Goal: Task Accomplishment & Management: Manage account settings

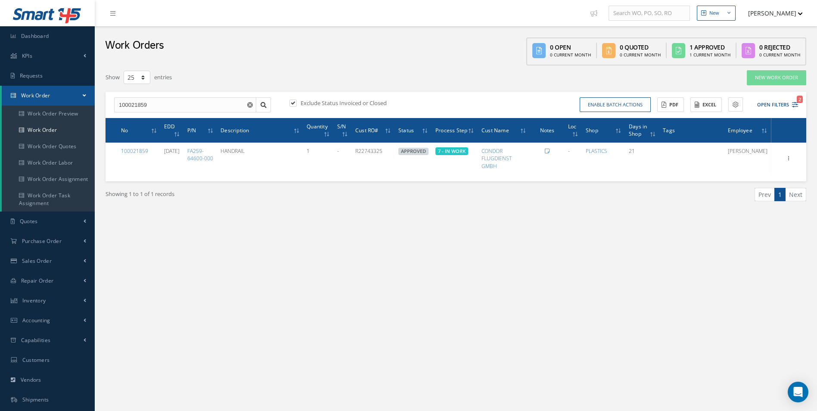
select select "25"
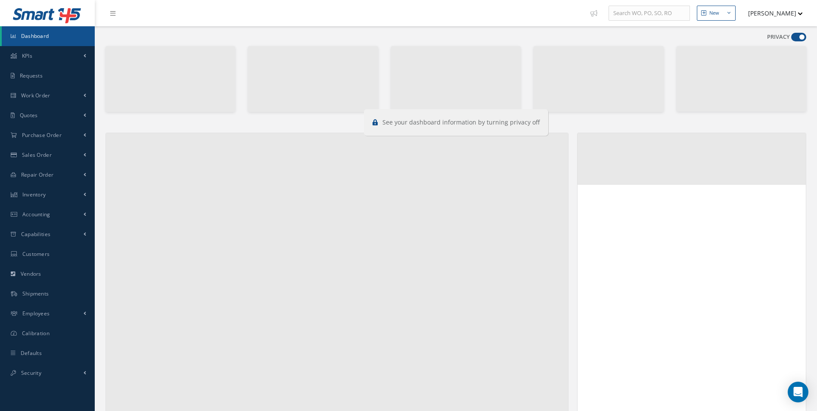
click at [800, 34] on span at bounding box center [799, 37] width 15 height 9
click at [792, 39] on input "checkbox" at bounding box center [792, 39] width 0 height 0
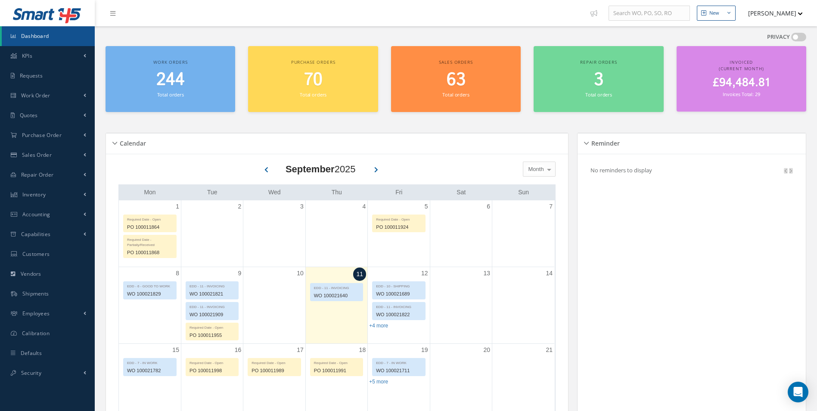
click at [800, 34] on span at bounding box center [799, 37] width 15 height 9
click at [792, 39] on input "checkbox" at bounding box center [792, 39] width 0 height 0
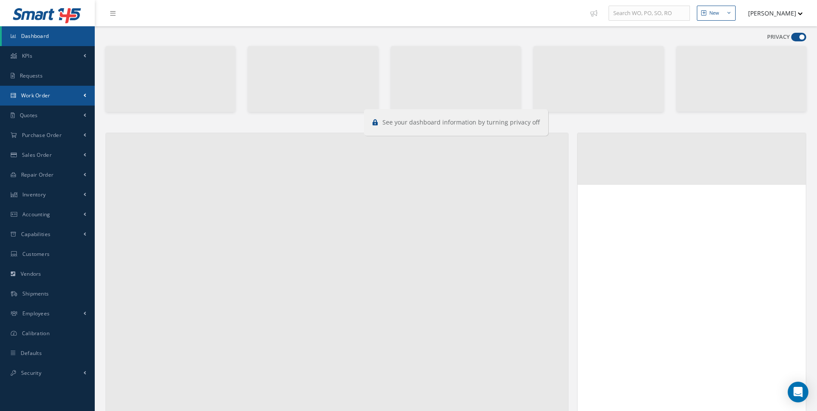
click at [61, 93] on link "Work Order" at bounding box center [47, 96] width 95 height 20
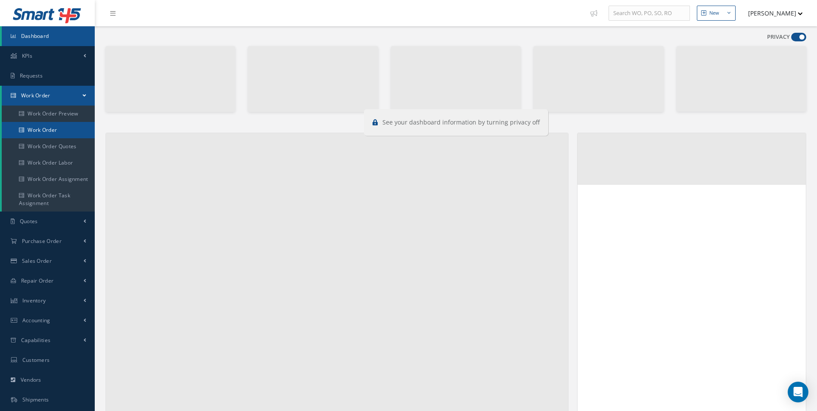
click at [37, 129] on link "Work Order" at bounding box center [49, 130] width 95 height 16
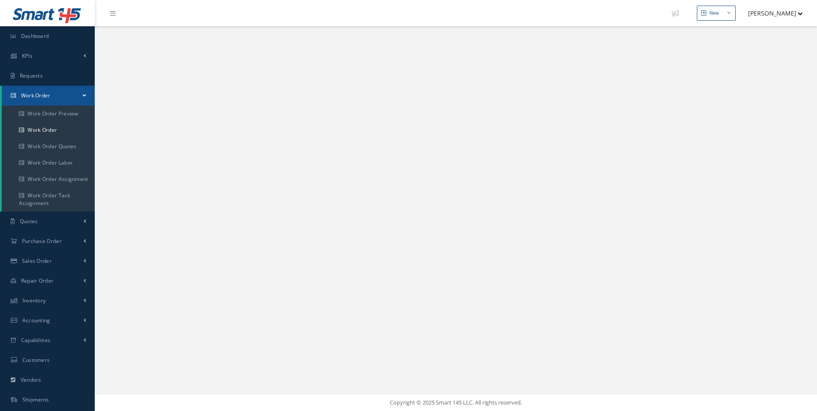
select select "25"
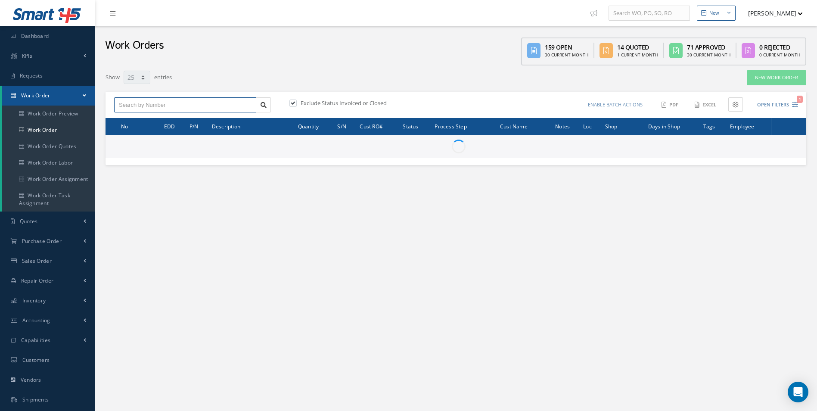
click at [148, 111] on input "text" at bounding box center [185, 105] width 142 height 16
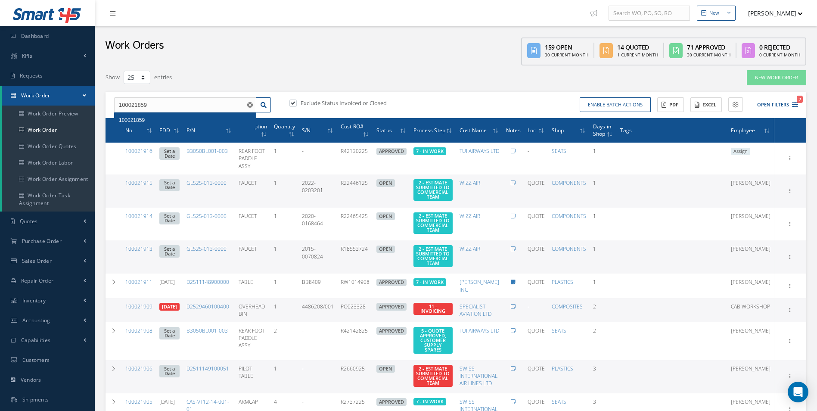
click at [146, 119] on div "100021859" at bounding box center [185, 120] width 133 height 9
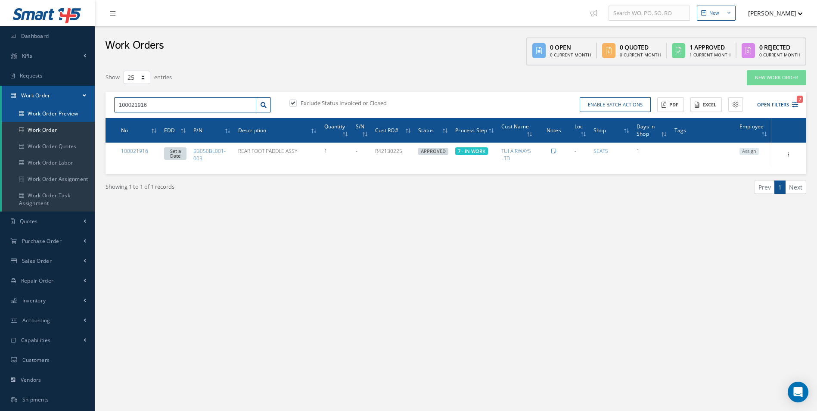
drag, startPoint x: 180, startPoint y: 104, endPoint x: 17, endPoint y: 112, distance: 163.1
click at [22, 112] on div "Smart 145 Dashboard KPIs Work Order Accounting Requests Work Order Work Order P…" at bounding box center [408, 244] width 817 height 489
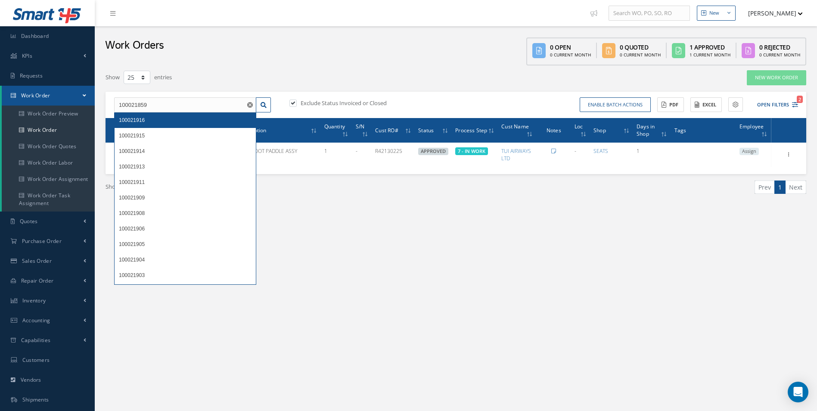
click at [133, 117] on span "100021916" at bounding box center [132, 120] width 26 height 6
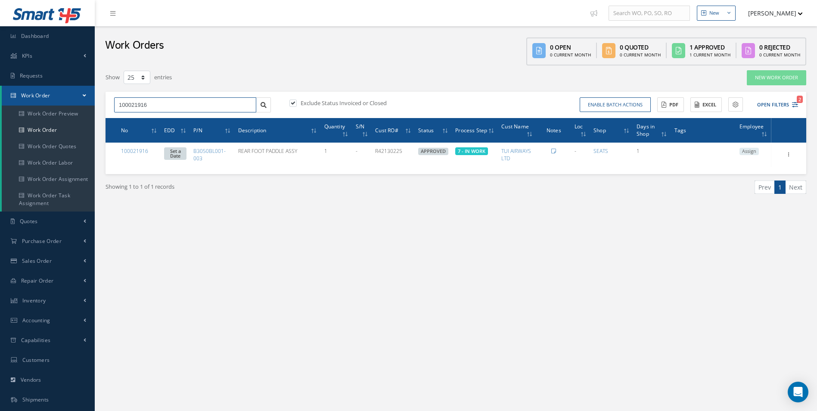
drag, startPoint x: 66, startPoint y: 104, endPoint x: 56, endPoint y: 105, distance: 10.4
click at [58, 105] on div "Smart 145 Dashboard KPIs Work Order Accounting Requests Work Order Work Order P…" at bounding box center [408, 244] width 817 height 489
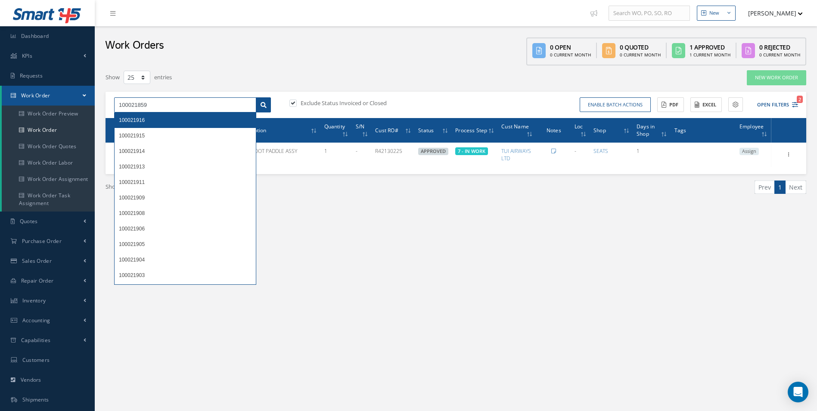
type input "100021859"
click at [266, 105] on icon at bounding box center [264, 105] width 6 height 6
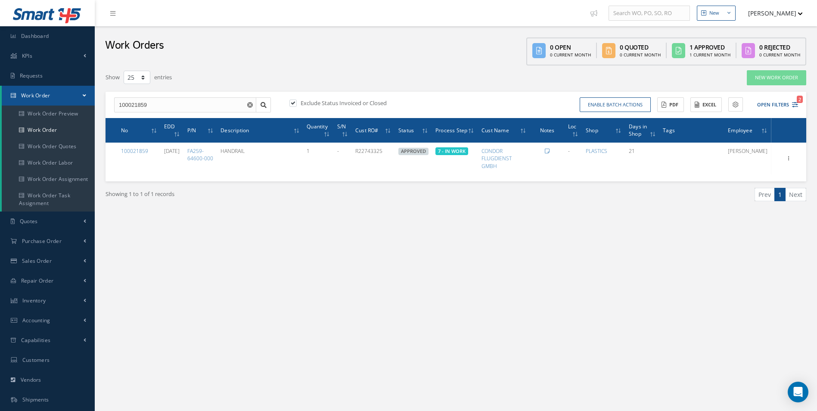
click at [270, 242] on div "New New Work Order New Purchase Order New Customer Quote New Sales Order New Re…" at bounding box center [456, 244] width 723 height 489
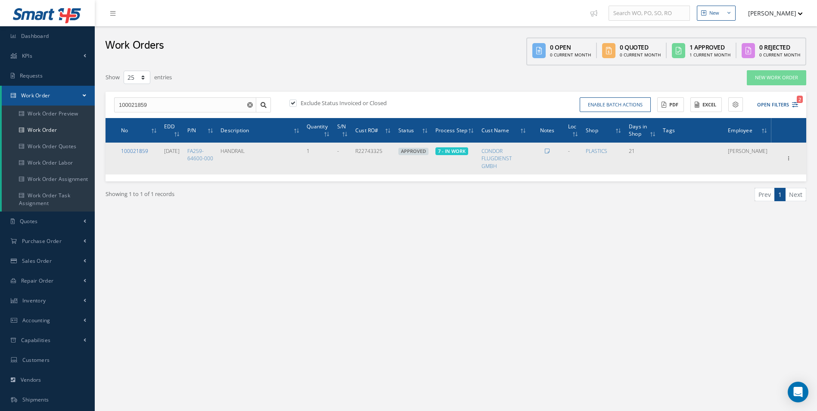
click at [138, 148] on link "100021859" at bounding box center [134, 150] width 27 height 7
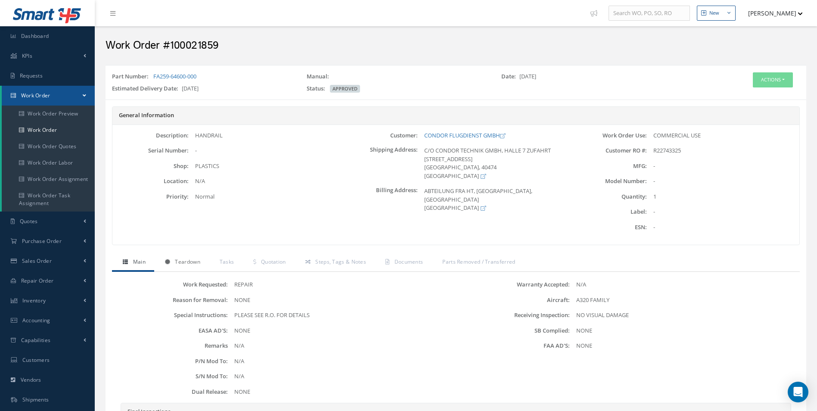
click at [204, 265] on link "Teardown" at bounding box center [181, 263] width 55 height 18
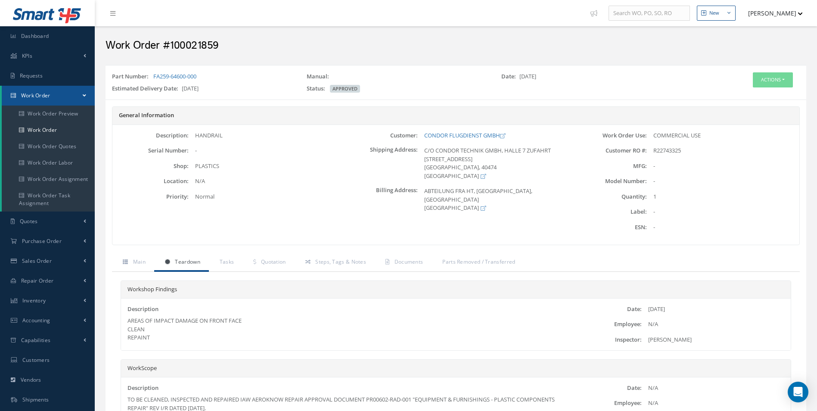
click at [244, 75] on div "Part Number: FA259-64600-000" at bounding box center [203, 78] width 195 height 12
drag, startPoint x: 222, startPoint y: 72, endPoint x: 153, endPoint y: 78, distance: 69.2
click at [153, 78] on div "Part Number: FA259-64600-000 Manual: Date: 08/21/2025 Estimated Delivery Date: …" at bounding box center [456, 82] width 701 height 27
copy link "FA259-64600-000"
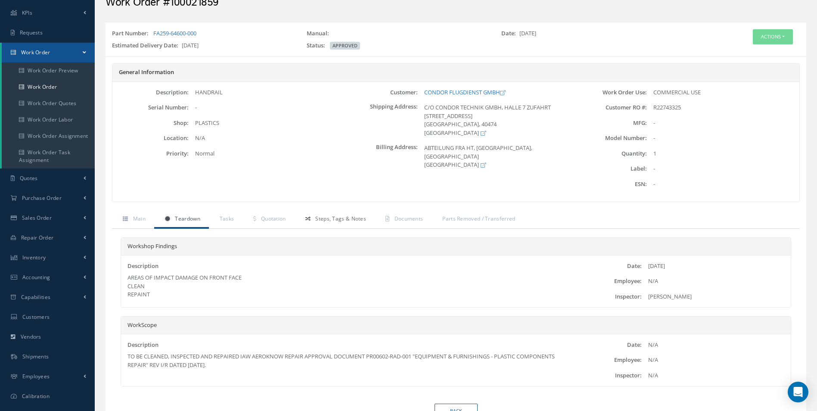
click at [363, 211] on link "Steps, Tags & Notes" at bounding box center [335, 220] width 80 height 18
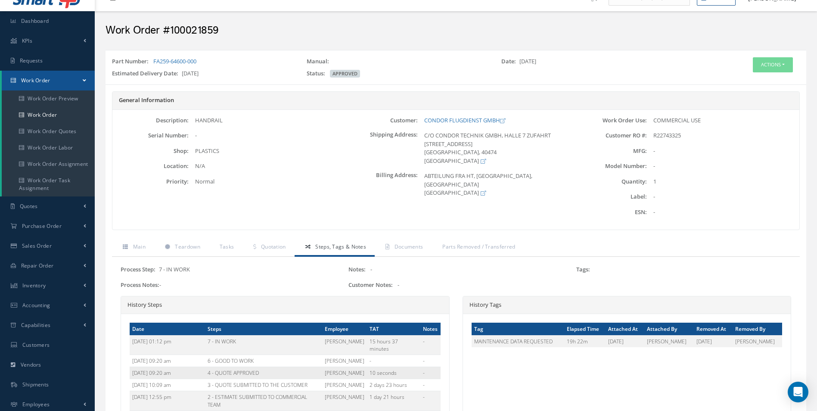
scroll to position [0, 0]
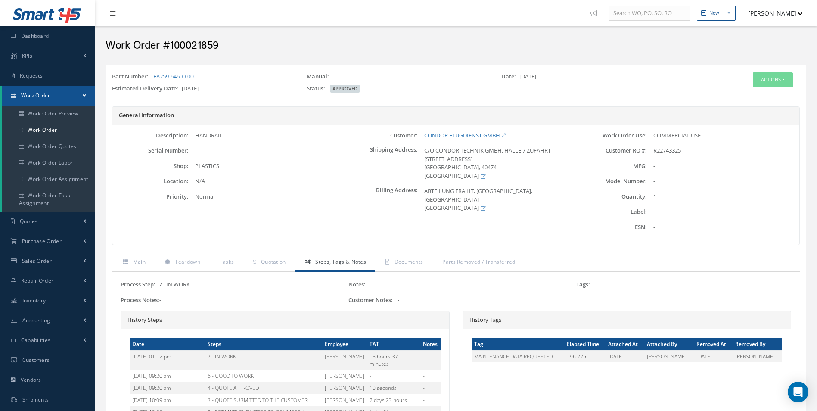
click at [766, 95] on div "Actions Edit Invoicing Close Send By Email Print-Outs Receiving Inspection Scra…" at bounding box center [748, 84] width 117 height 24
click at [771, 78] on button "Actions" at bounding box center [773, 79] width 40 height 15
click at [746, 93] on link "Edit" at bounding box center [760, 96] width 69 height 12
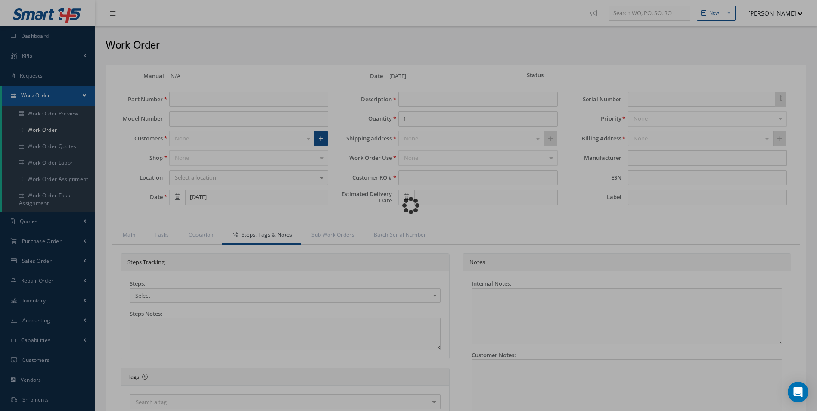
type input "FA259-64600-000"
type input "[DATE]"
type input "HANDRAIL"
type input "R22743325"
type input "[DATE]"
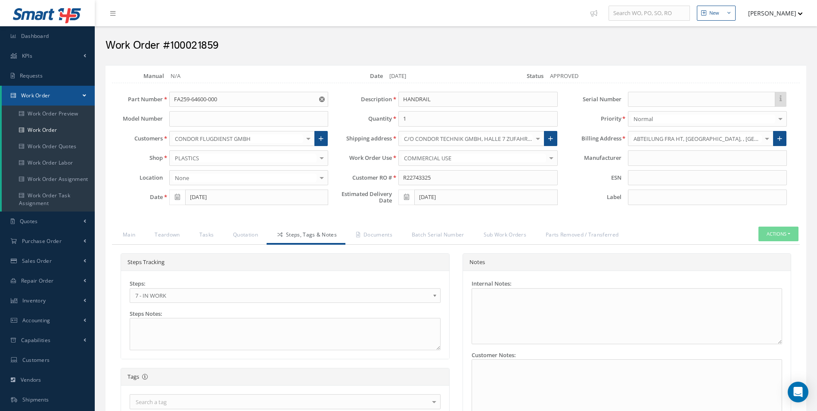
click at [185, 292] on span "7 - IN WORK" at bounding box center [282, 295] width 294 height 10
click at [378, 240] on link "Documents" at bounding box center [374, 236] width 56 height 18
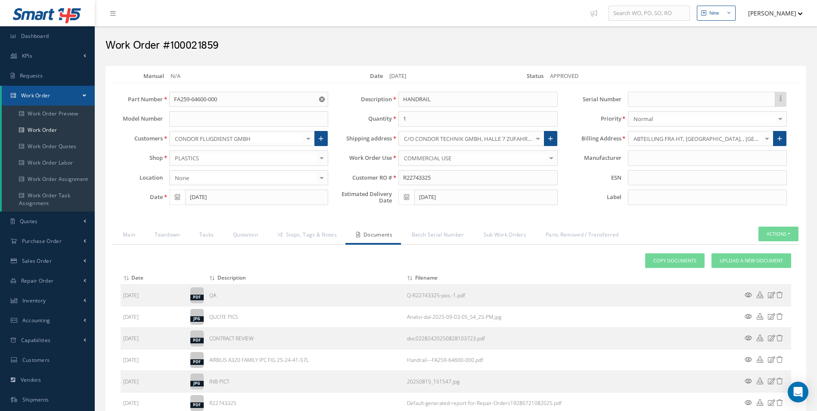
click at [760, 268] on div "Attach File(s) Click inside this area or drag and drop to select file to upload…" at bounding box center [456, 333] width 671 height 161
click at [761, 259] on span "Upload a New Document" at bounding box center [751, 260] width 63 height 7
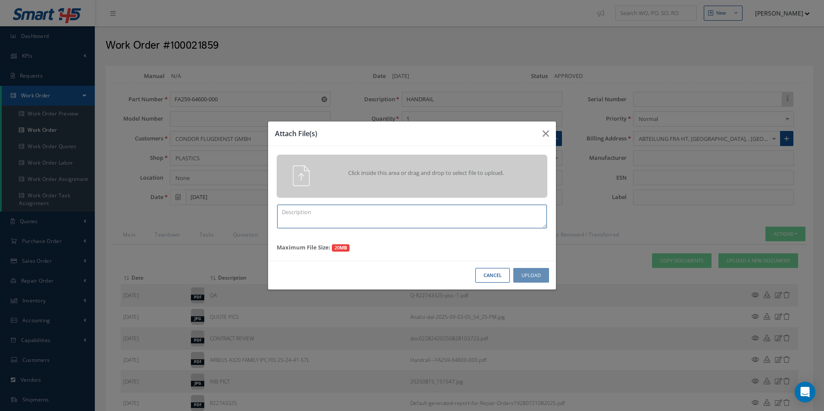
click at [393, 221] on textarea at bounding box center [412, 217] width 270 height 24
drag, startPoint x: 402, startPoint y: 218, endPoint x: 208, endPoint y: 206, distance: 194.7
click at [208, 206] on div "Attach File(s) Click inside this area or drag and drop to select file to upload…" at bounding box center [412, 205] width 824 height 411
type textarea "FINISH"
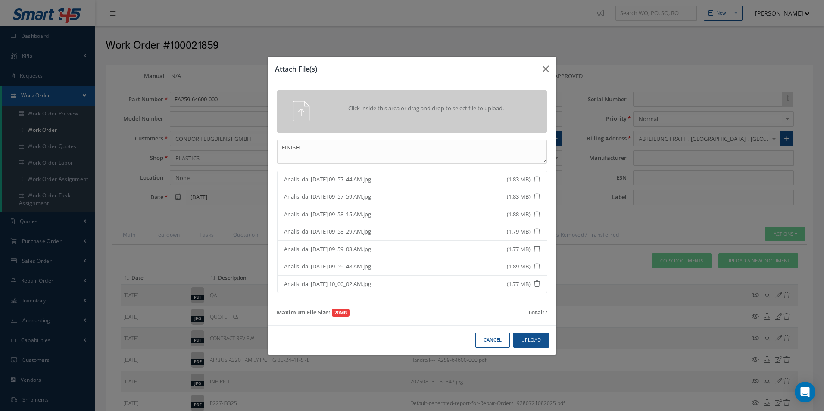
drag, startPoint x: 538, startPoint y: 349, endPoint x: 543, endPoint y: 349, distance: 4.7
click at [539, 349] on div "Cancel Upload" at bounding box center [412, 339] width 288 height 29
click at [542, 347] on button "Upload" at bounding box center [531, 340] width 36 height 15
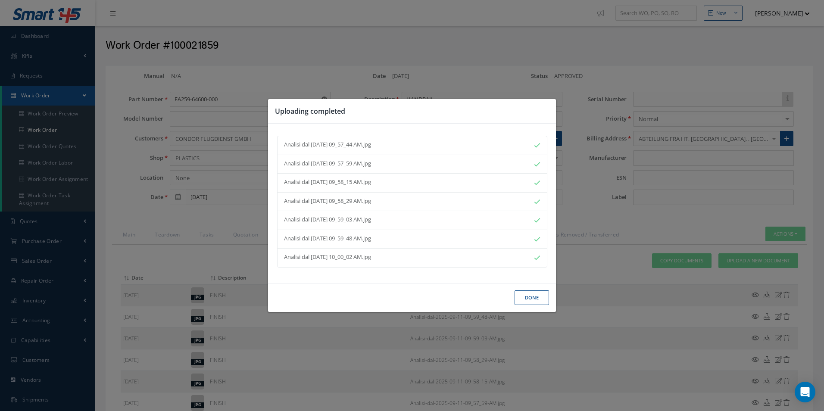
click at [523, 290] on button "Done" at bounding box center [531, 297] width 34 height 15
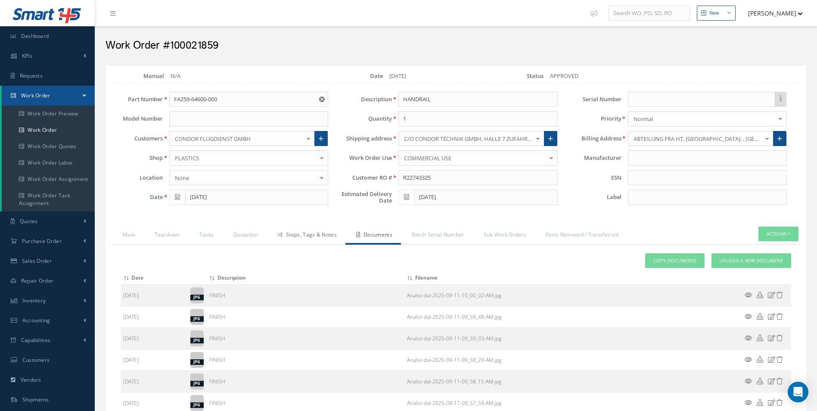
click at [314, 243] on link "Steps, Tags & Notes" at bounding box center [306, 236] width 79 height 18
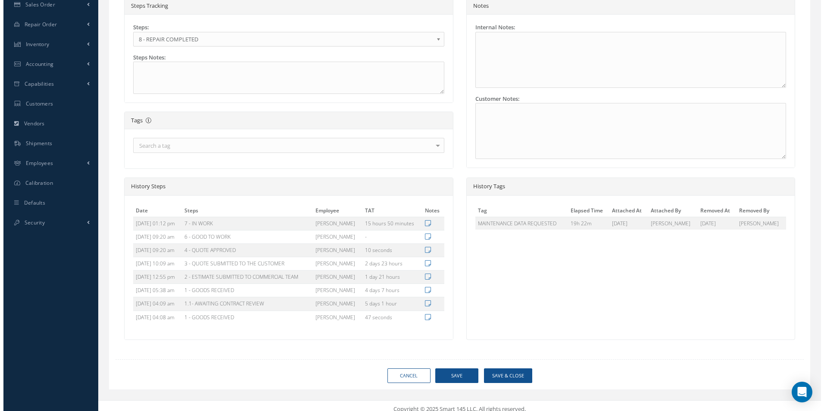
scroll to position [259, 0]
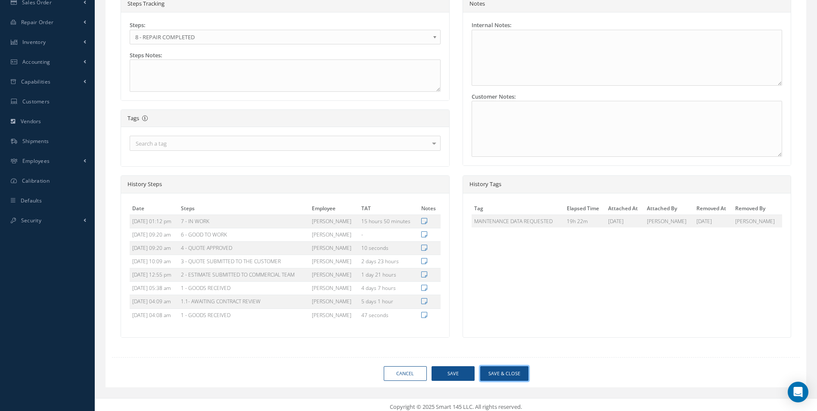
click at [496, 371] on button "Save & Close" at bounding box center [504, 373] width 48 height 15
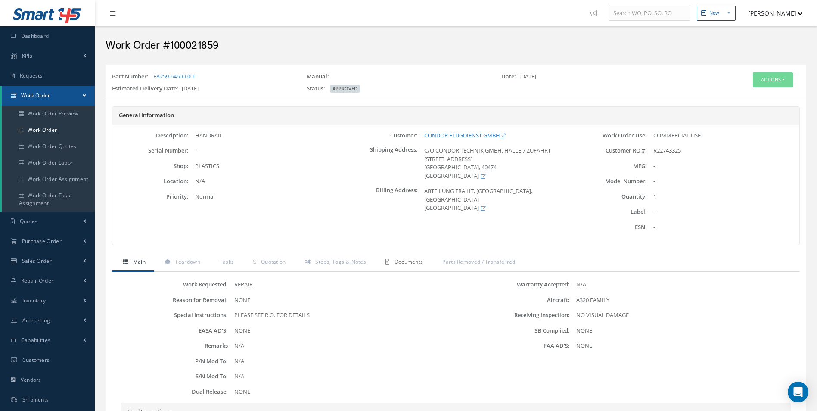
click at [407, 265] on span "Documents" at bounding box center [409, 261] width 29 height 7
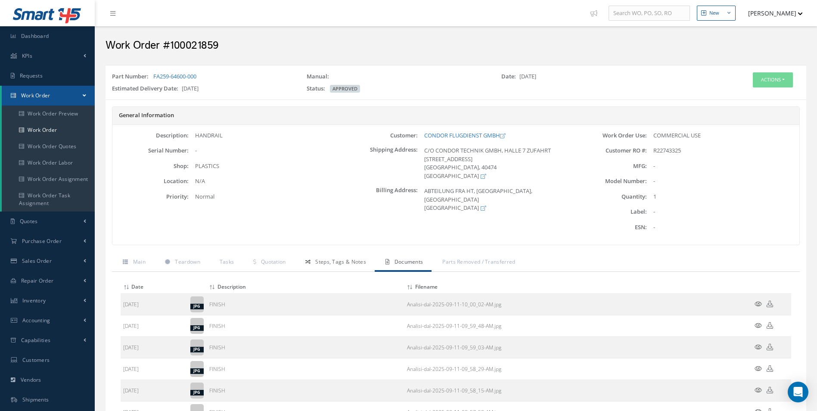
click at [330, 266] on link "Steps, Tags & Notes" at bounding box center [335, 263] width 80 height 18
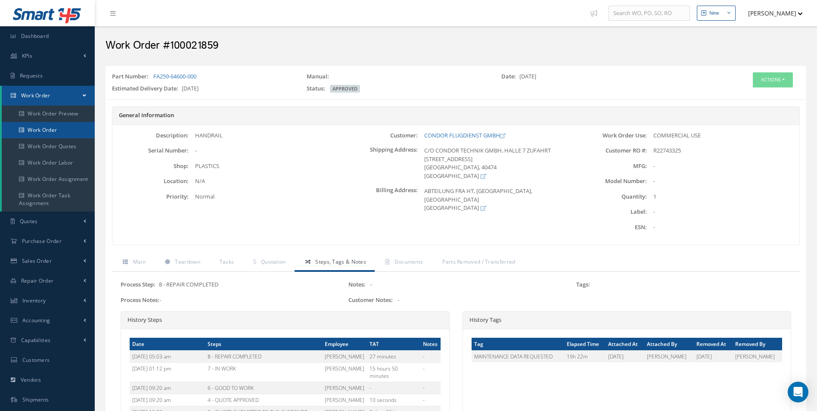
click at [43, 130] on link "Work Order" at bounding box center [48, 130] width 93 height 16
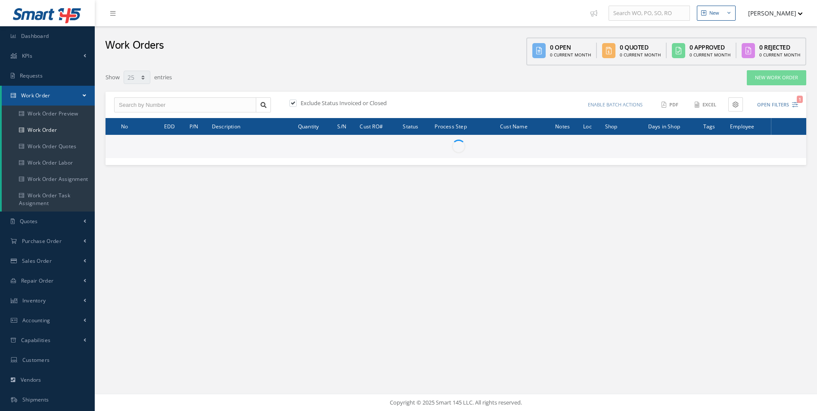
select select "25"
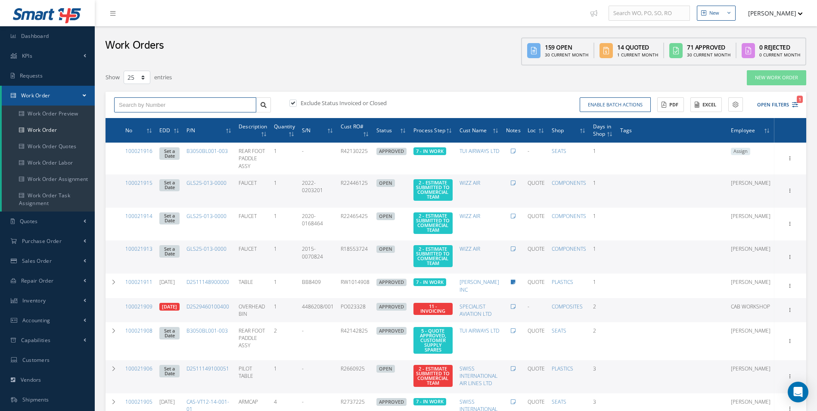
click at [188, 100] on input "text" at bounding box center [185, 105] width 142 height 16
type input "100021494"
click at [171, 122] on div "100021494" at bounding box center [185, 120] width 133 height 9
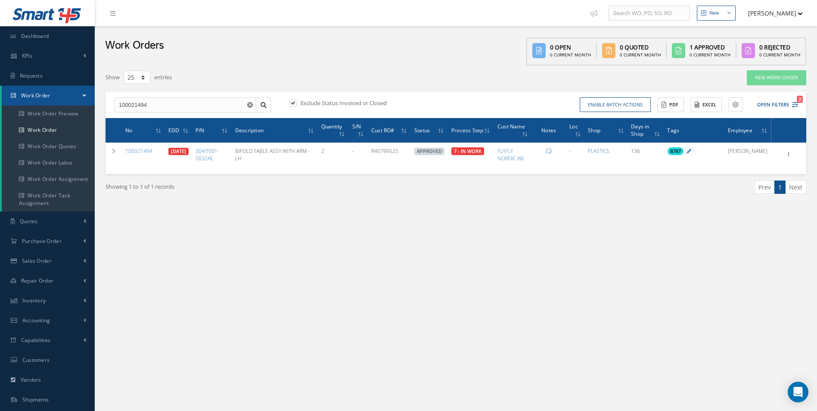
click at [579, 246] on div "New New Work Order New Purchase Order New Customer Quote New Sales Order New Re…" at bounding box center [456, 244] width 723 height 489
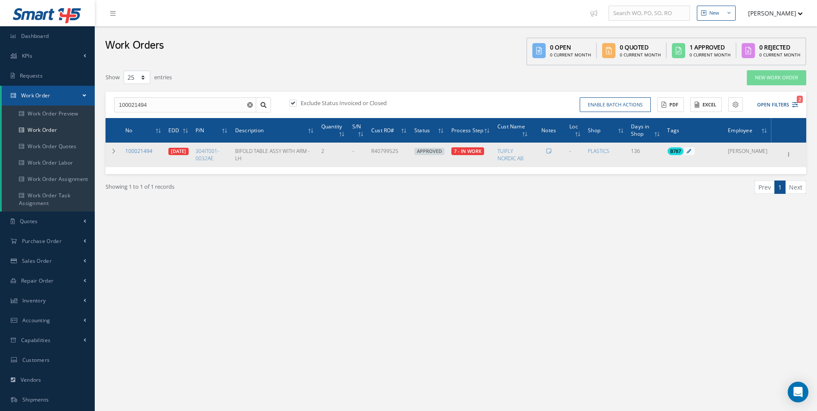
click at [139, 150] on link "100021494" at bounding box center [138, 150] width 27 height 7
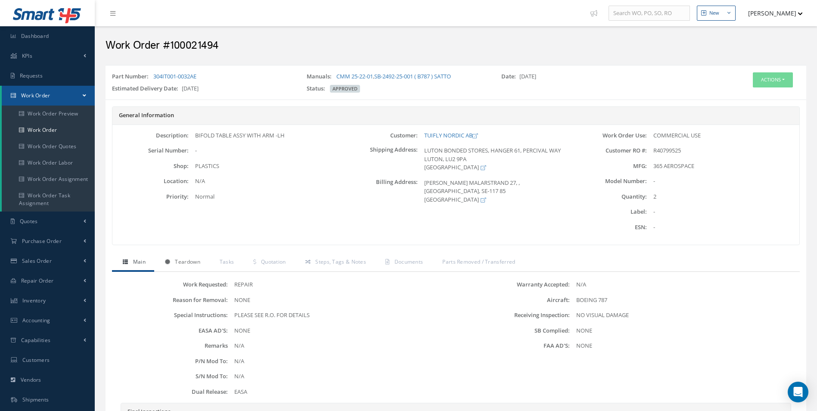
click at [196, 263] on span "Teardown" at bounding box center [187, 261] width 25 height 7
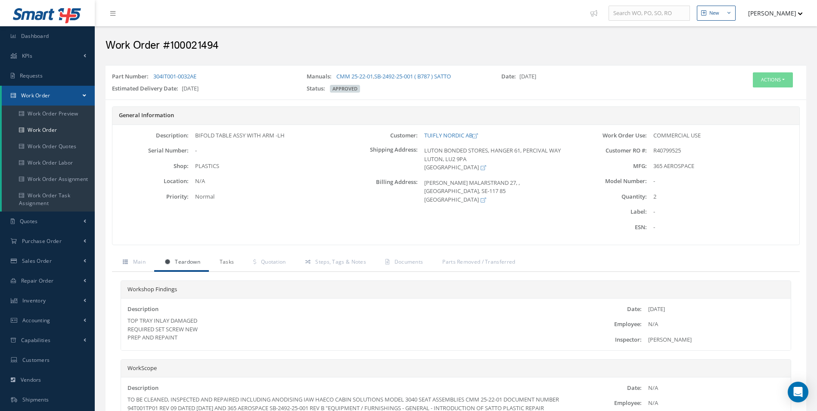
click at [224, 259] on span "Tasks" at bounding box center [227, 261] width 15 height 7
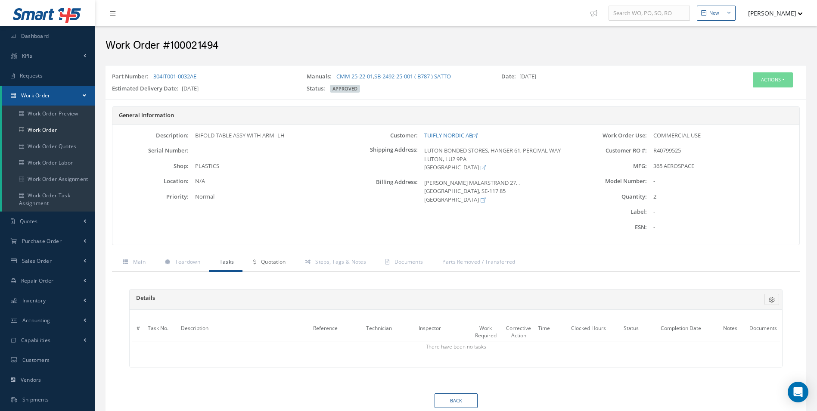
click at [261, 268] on link "Quotation" at bounding box center [269, 263] width 52 height 18
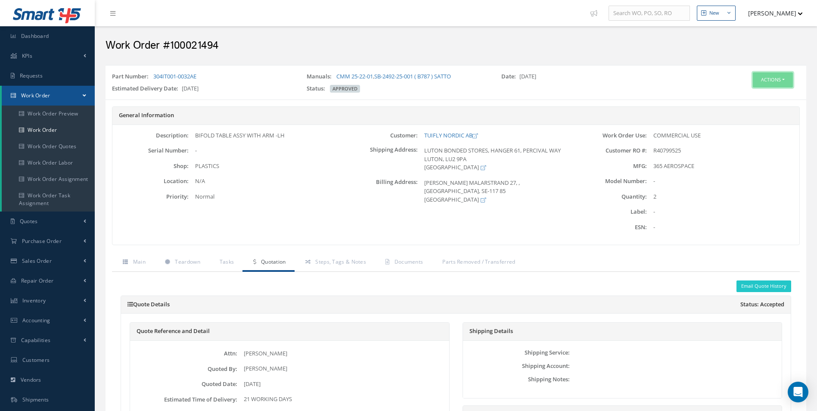
click at [773, 80] on button "Actions" at bounding box center [773, 79] width 40 height 15
click at [753, 93] on link "Edit" at bounding box center [760, 96] width 69 height 12
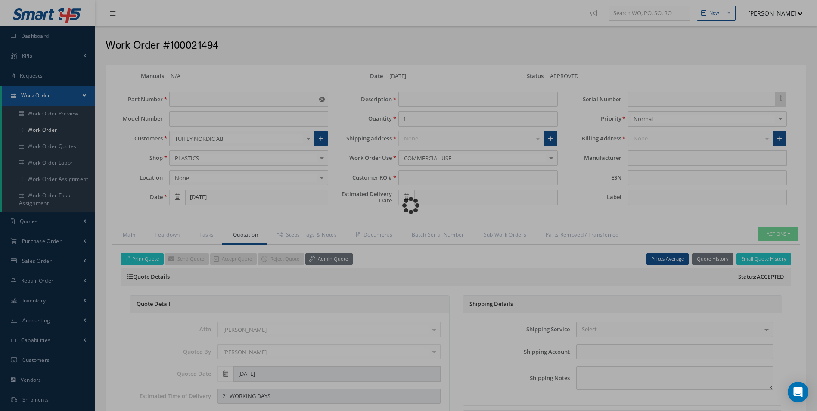
type input "304IT001-0032AE"
type input "[DATE]"
type input "BIFOLD TABLE ASSY WITH ARM -LH"
type input "2"
type input "R40799525"
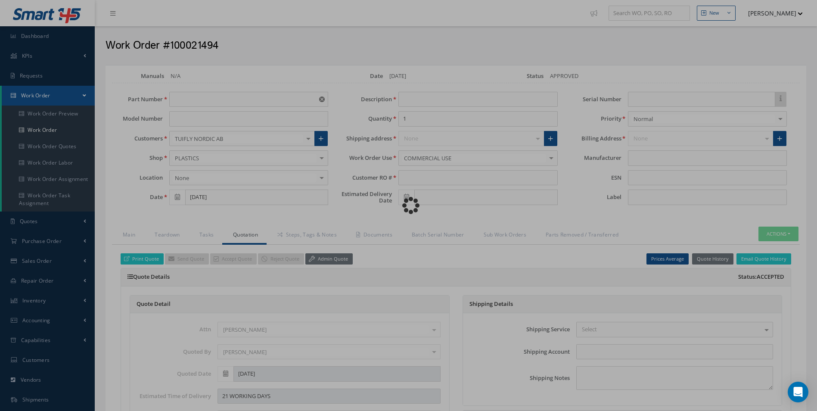
type input "[DATE]"
type input "365 AEROSPACE"
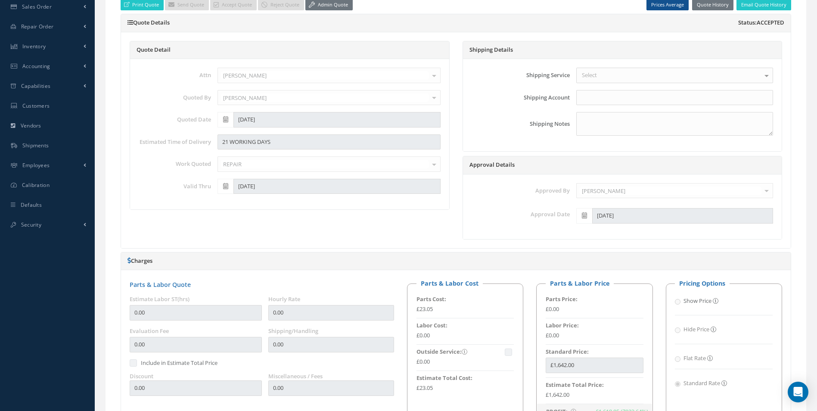
scroll to position [129, 0]
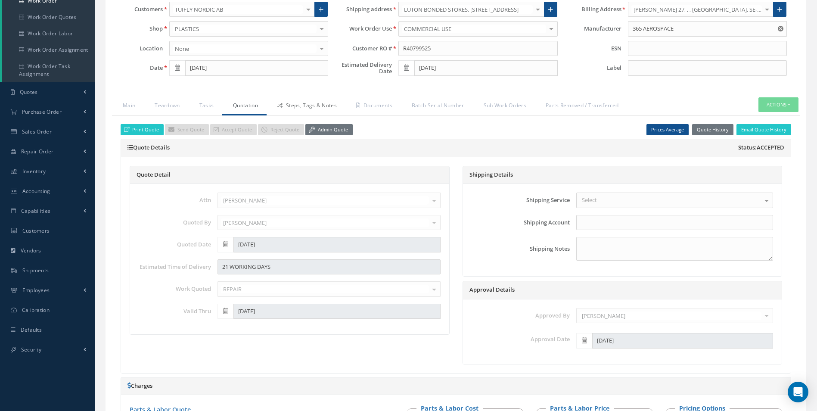
click at [299, 100] on link "Steps, Tags & Notes" at bounding box center [306, 106] width 79 height 18
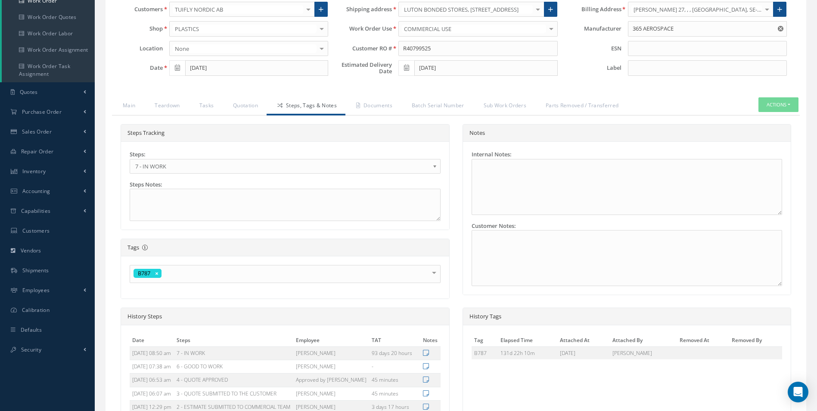
click at [172, 157] on div "Steps: 1 - GOODS RECEIVED 1.1- AWAITING CONTRACT REVIEW 2 - ESTIMATE SUBMITTED …" at bounding box center [285, 161] width 311 height 23
click at [168, 164] on span "7 - IN WORK" at bounding box center [282, 166] width 294 height 10
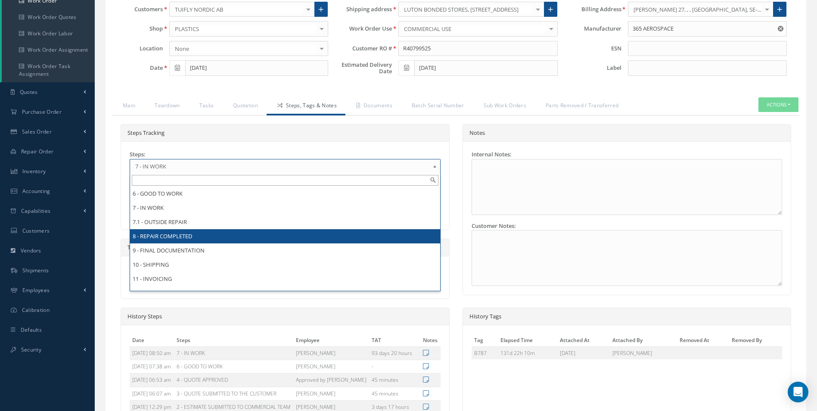
scroll to position [0, 0]
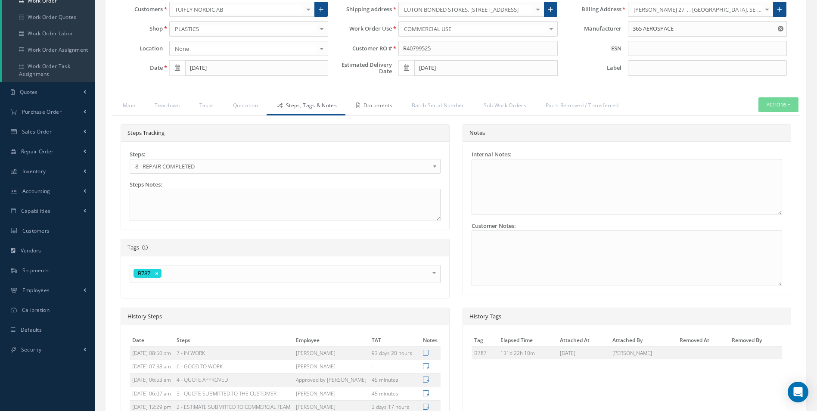
click at [367, 106] on link "Documents" at bounding box center [374, 106] width 56 height 18
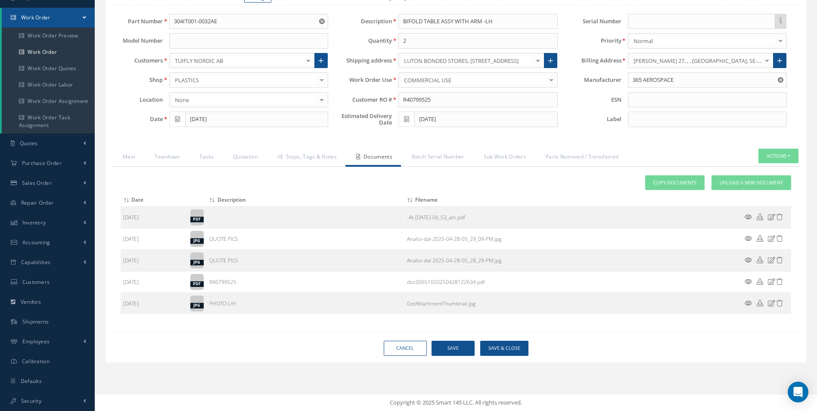
scroll to position [78, 0]
click at [726, 181] on span "Upload a New Document" at bounding box center [751, 182] width 63 height 7
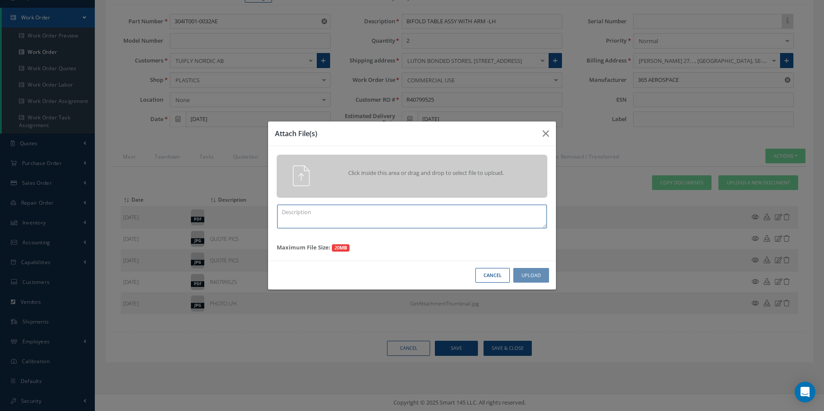
click at [329, 216] on textarea at bounding box center [412, 217] width 270 height 24
type textarea "F"
type textarea "FINISH"
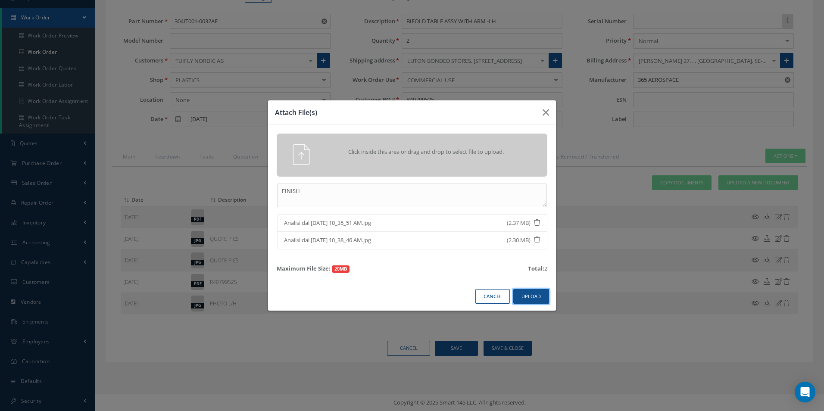
click at [545, 299] on button "Upload" at bounding box center [531, 296] width 36 height 15
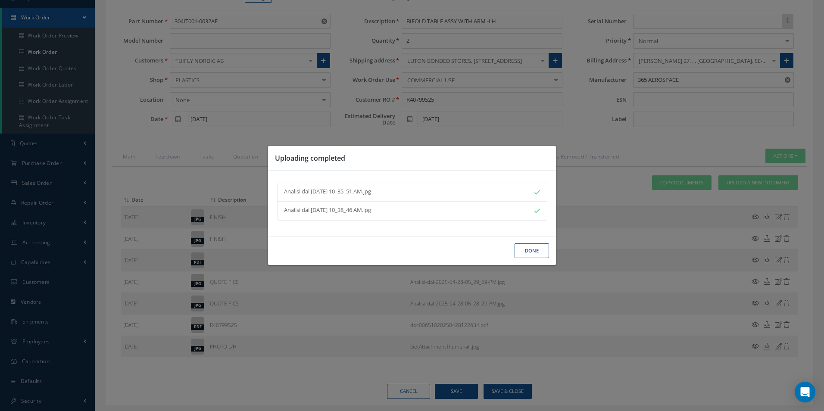
click at [539, 245] on button "Done" at bounding box center [531, 250] width 34 height 15
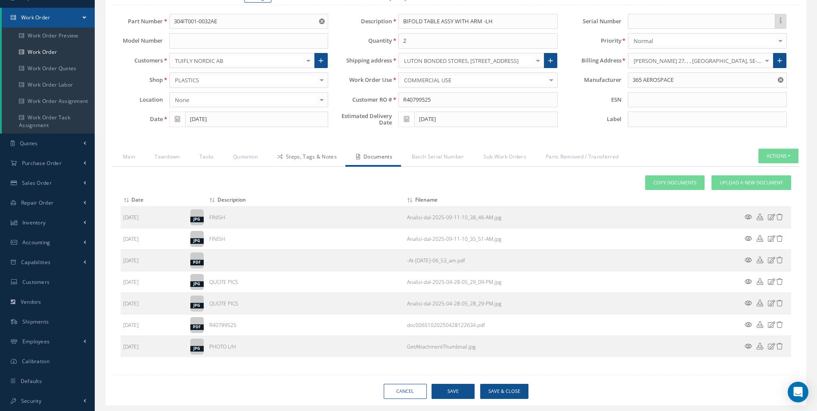
click at [301, 155] on link "Steps, Tags & Notes" at bounding box center [306, 158] width 79 height 18
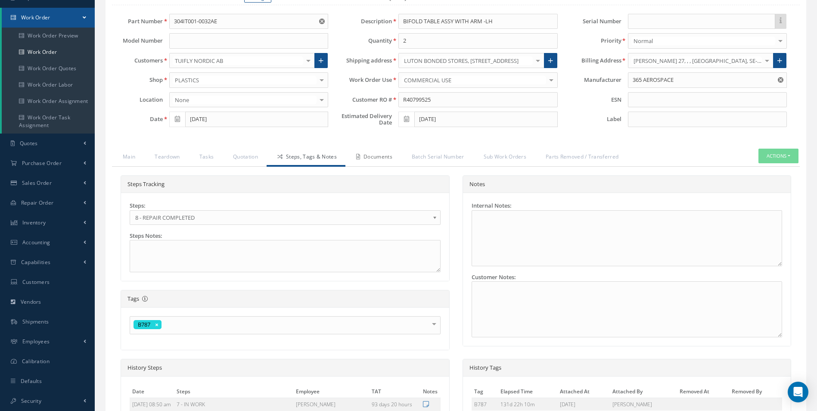
click at [360, 158] on icon at bounding box center [358, 156] width 4 height 5
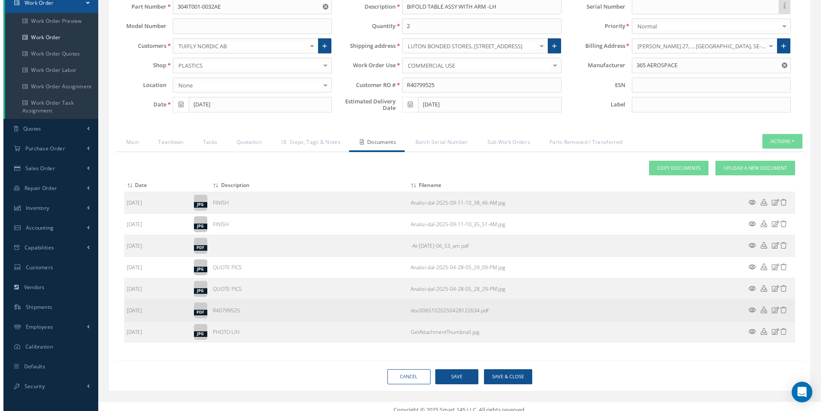
scroll to position [100, 0]
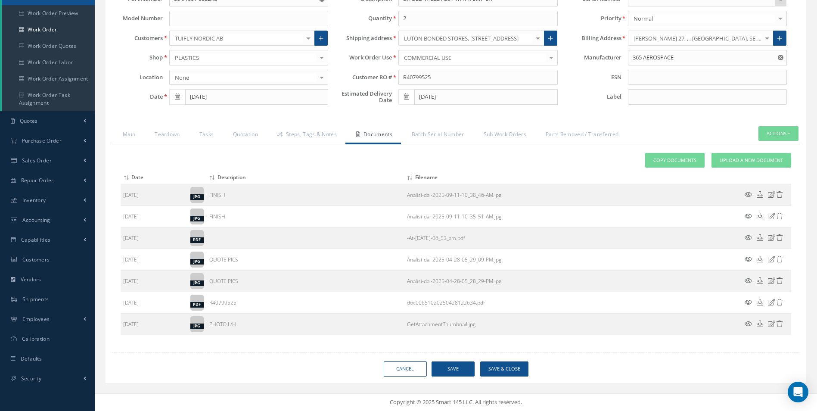
click at [514, 380] on div "Loading… Manuals CMM 25-22-01 and 1 more Manage Date 04/28/2025 Status APPROVED…" at bounding box center [456, 174] width 701 height 418
click at [512, 368] on button "Save & Close" at bounding box center [504, 369] width 48 height 15
type input "365 AEROSPACE"
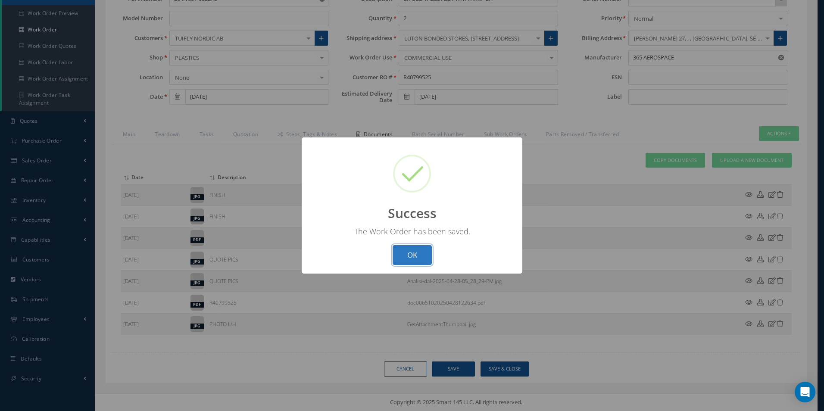
click at [423, 250] on button "OK" at bounding box center [412, 255] width 39 height 20
select select "25"
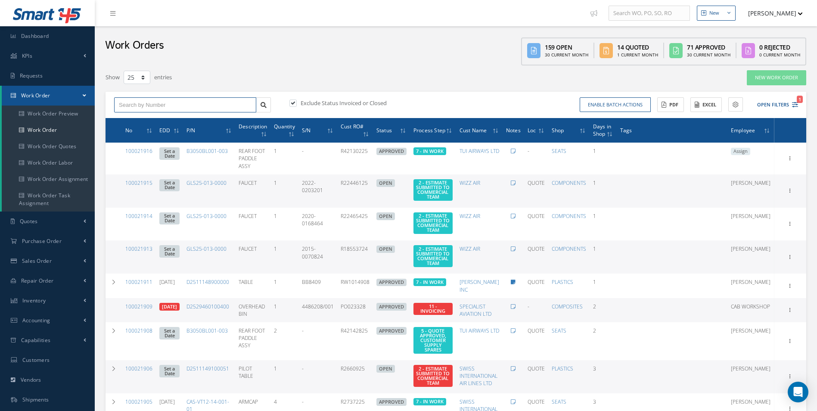
click at [183, 110] on input "text" at bounding box center [185, 105] width 142 height 16
type input "100021495"
click at [139, 120] on span "100021495" at bounding box center [132, 120] width 26 height 6
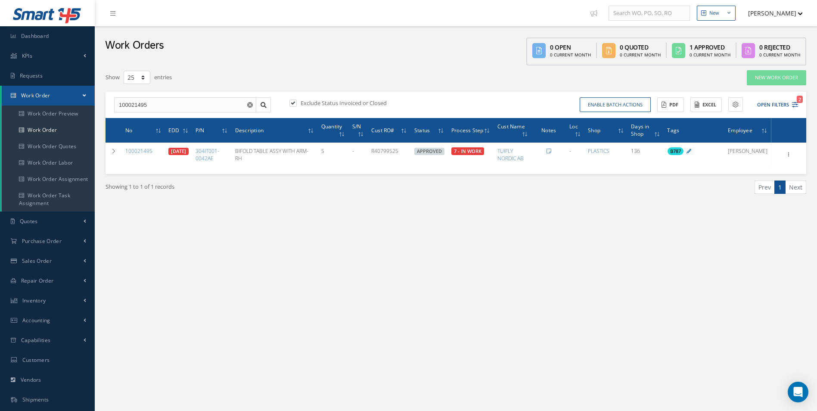
click at [698, 233] on div "Filters WO Number 100021495 Part Number Description Serial Number - BER CERTIFI…" at bounding box center [456, 149] width 710 height 168
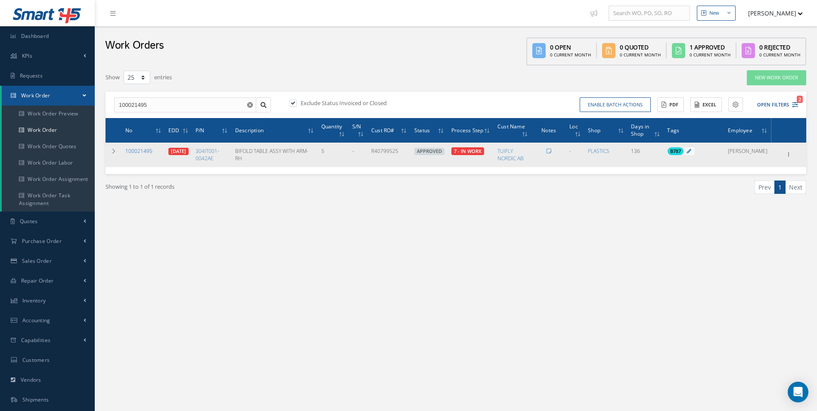
click at [144, 151] on link "100021495" at bounding box center [138, 150] width 27 height 7
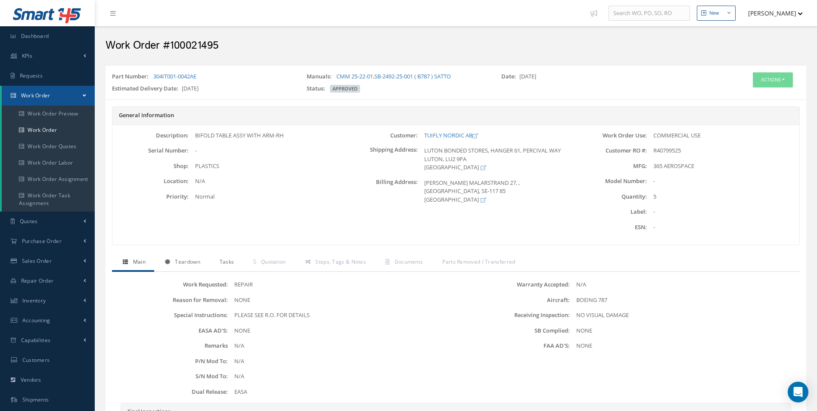
drag, startPoint x: 181, startPoint y: 260, endPoint x: 227, endPoint y: 259, distance: 45.3
click at [181, 260] on span "Teardown" at bounding box center [187, 261] width 25 height 7
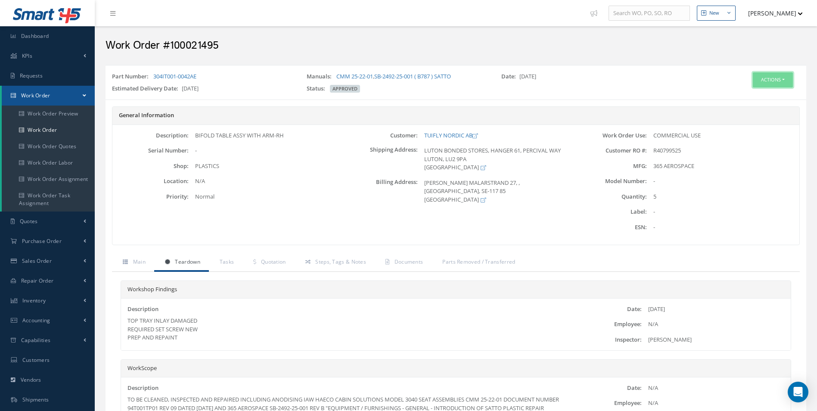
click at [782, 74] on button "Actions" at bounding box center [773, 79] width 40 height 15
click at [757, 95] on link "Edit" at bounding box center [760, 96] width 69 height 12
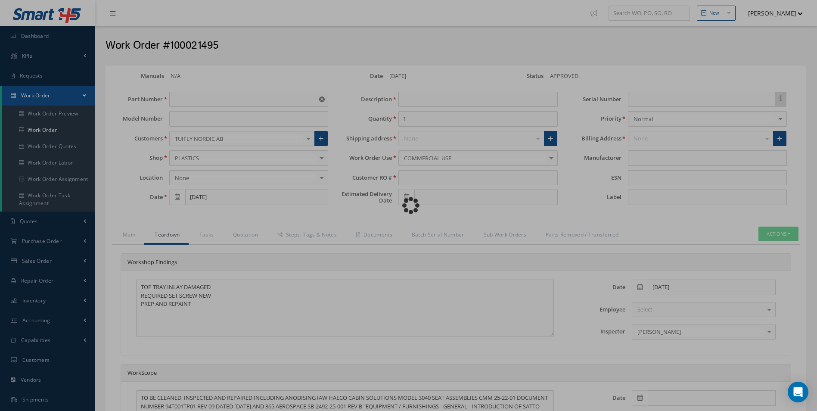
type input "304IT001-0042AE"
type input "04/28/2025"
type input "BIFOLD TABLE ASSY WITH ARM-RH"
type input "5"
type input "R40799525"
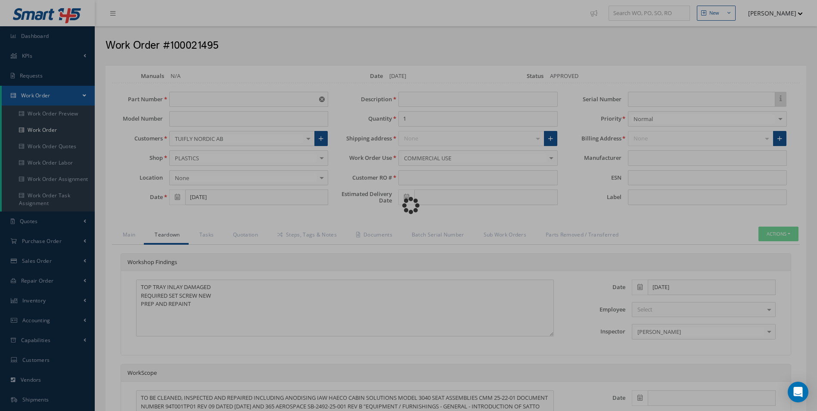
type input "06/25/2025"
type input "365 AEROSPACE"
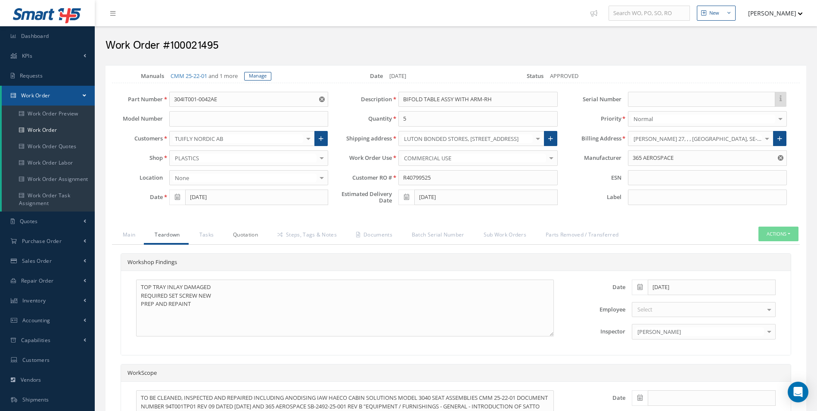
click at [239, 234] on link "Quotation" at bounding box center [244, 236] width 44 height 18
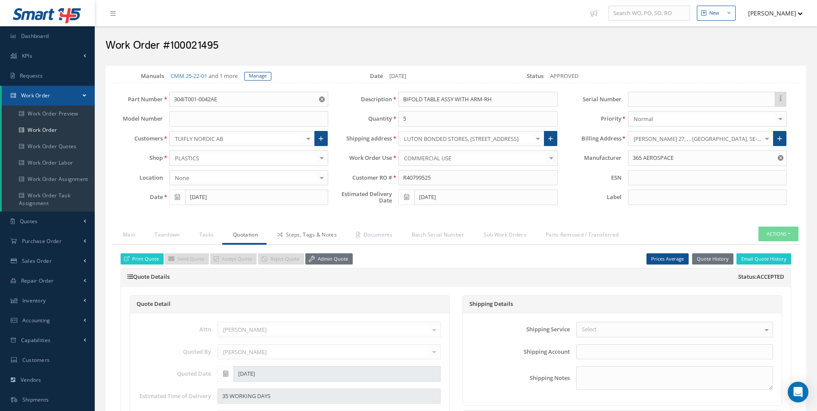
click at [281, 235] on icon at bounding box center [279, 234] width 5 height 5
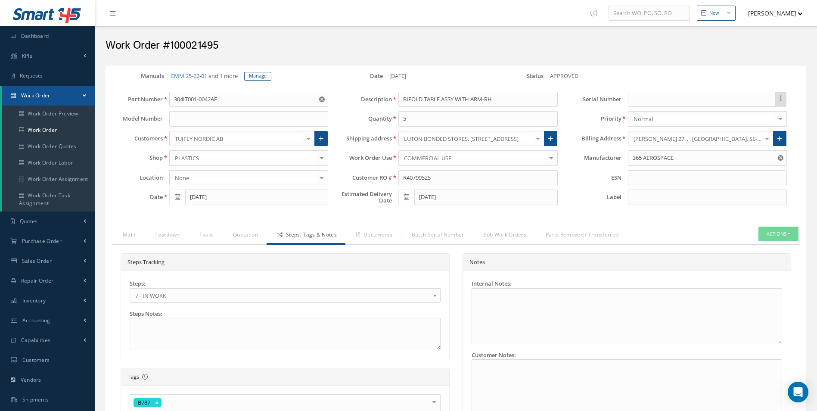
click at [156, 297] on span "7 - IN WORK" at bounding box center [282, 295] width 294 height 10
click at [371, 242] on link "Documents" at bounding box center [374, 236] width 56 height 18
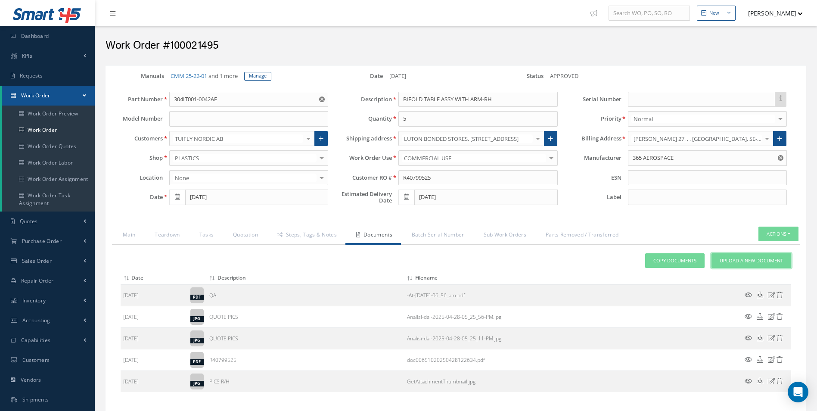
click at [754, 260] on span "Upload a New Document" at bounding box center [751, 260] width 63 height 7
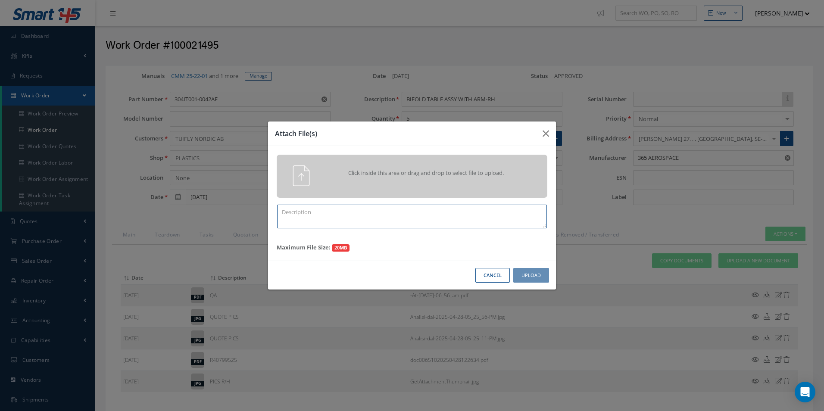
click at [348, 210] on textarea at bounding box center [412, 217] width 270 height 24
type textarea "FINISH"
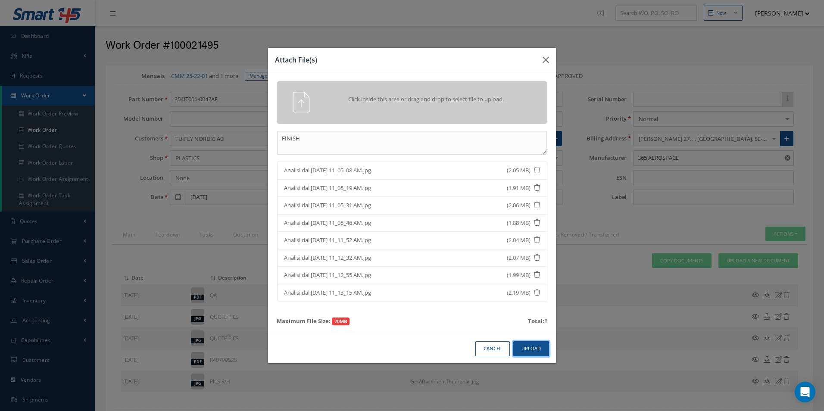
click at [530, 345] on button "Upload" at bounding box center [531, 348] width 36 height 15
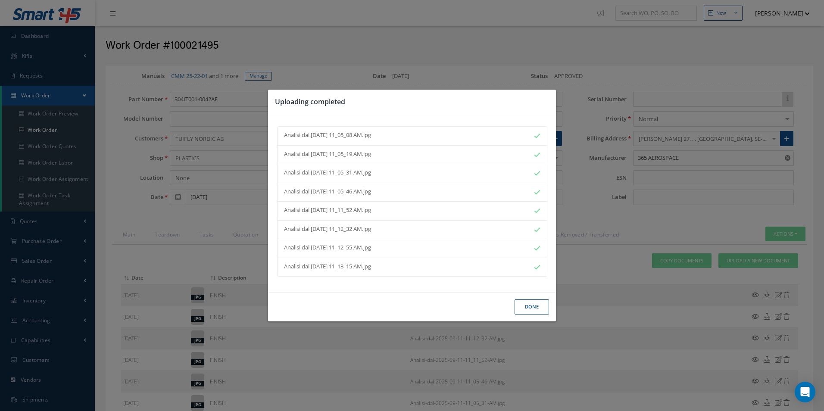
click at [531, 311] on button "Done" at bounding box center [531, 306] width 34 height 15
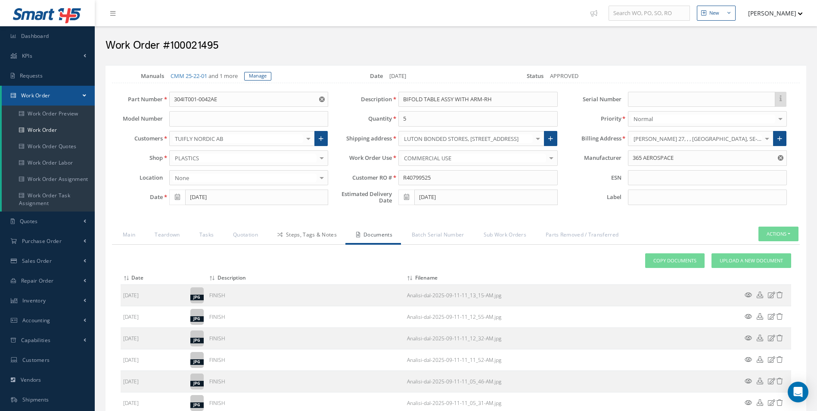
click at [322, 235] on link "Steps, Tags & Notes" at bounding box center [306, 236] width 79 height 18
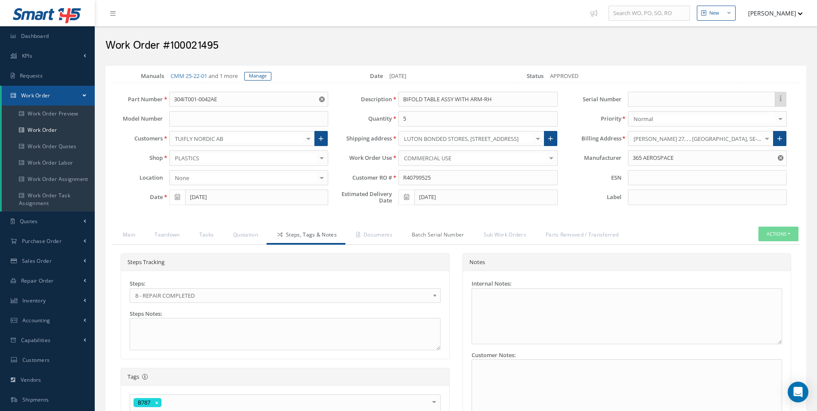
click at [413, 227] on link "Batch Serial Number" at bounding box center [437, 236] width 72 height 18
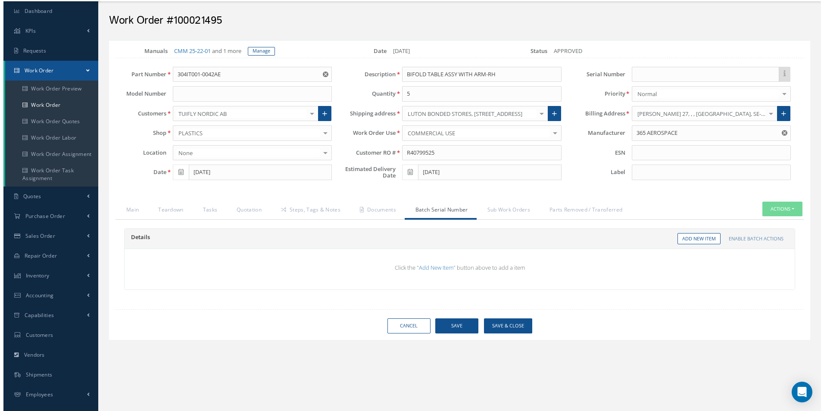
scroll to position [78, 0]
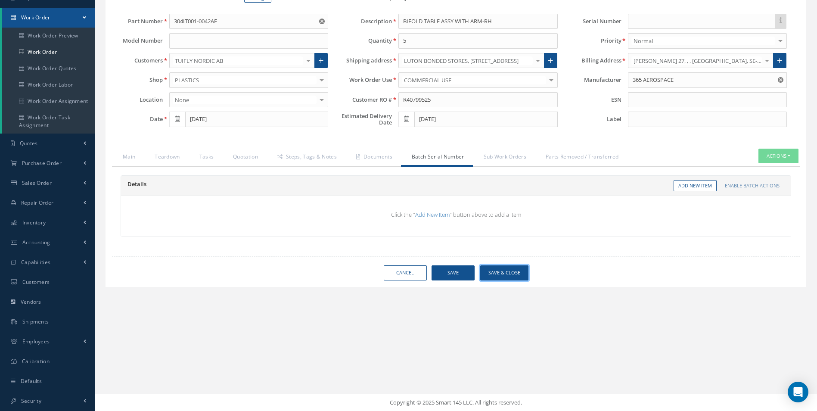
click at [514, 273] on button "Save & Close" at bounding box center [504, 272] width 48 height 15
type input "365 AEROSPACE"
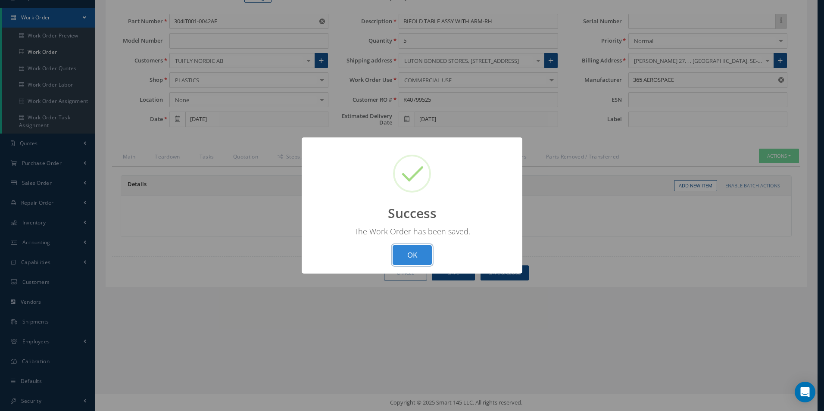
click at [412, 253] on button "OK" at bounding box center [412, 255] width 39 height 20
select select "25"
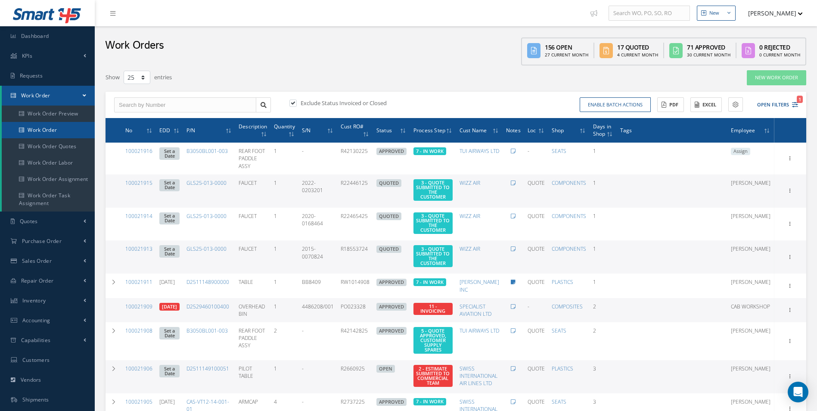
click at [47, 137] on link "Work Order" at bounding box center [48, 130] width 93 height 16
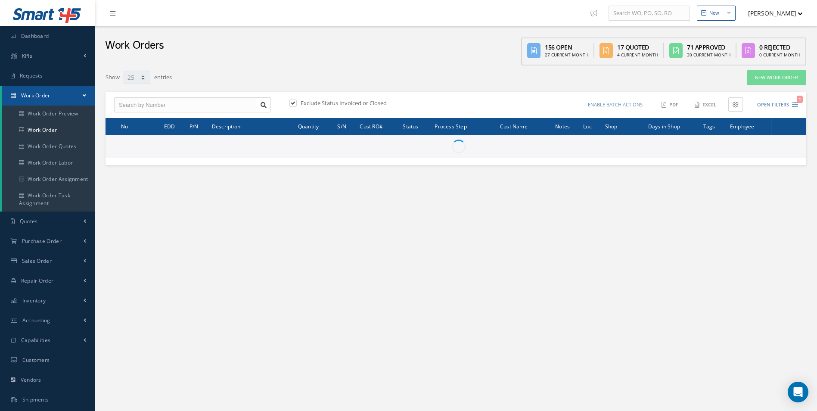
select select "25"
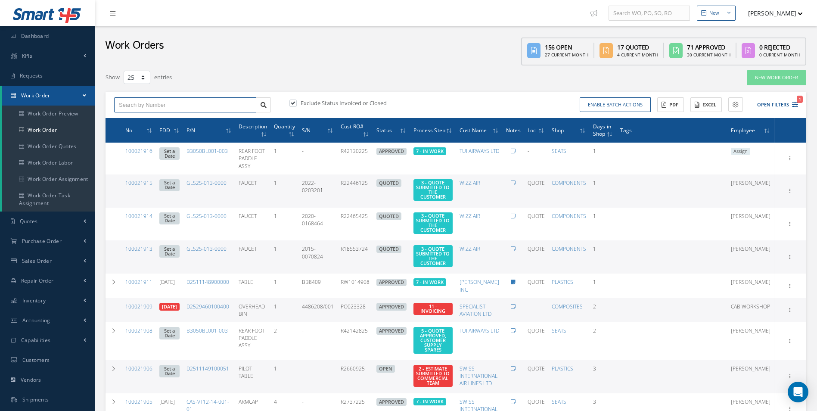
click at [156, 106] on input "text" at bounding box center [185, 105] width 142 height 16
type input "100021482"
click at [155, 122] on div "100021482" at bounding box center [185, 120] width 133 height 9
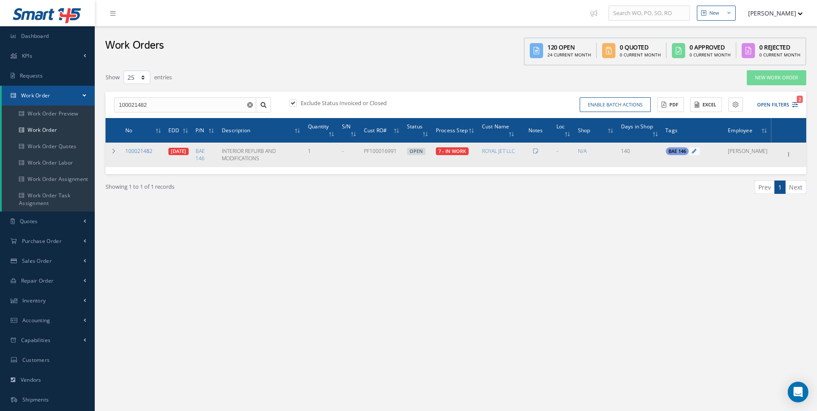
click at [137, 149] on link "100021482" at bounding box center [138, 150] width 27 height 7
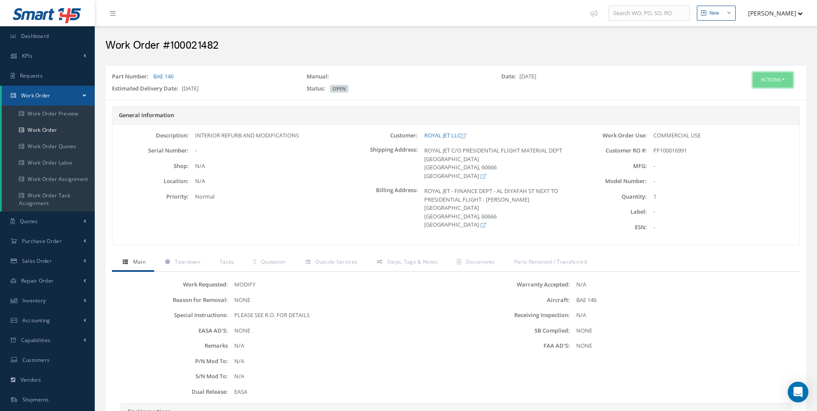
click at [775, 84] on button "Actions" at bounding box center [773, 79] width 40 height 15
click at [748, 98] on link "Edit" at bounding box center [760, 96] width 69 height 12
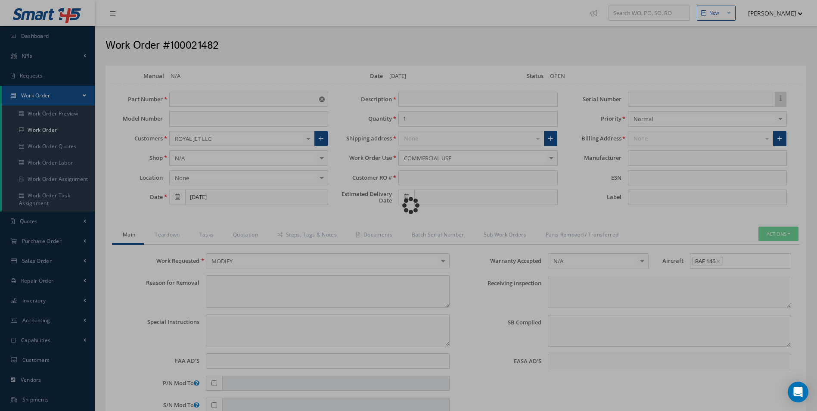
type input "BAE 146"
type input "[DATE]"
type input "INTERIOR REFURB AND MODIFICATIONS"
type input "PF100016991"
type input "[DATE]"
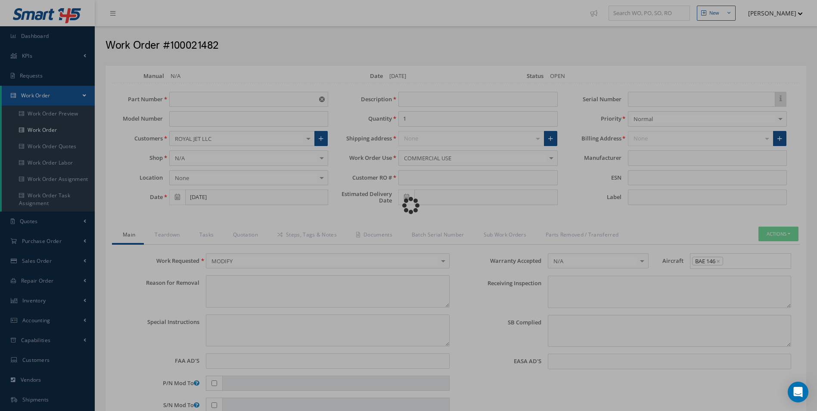
type textarea "NONE"
type textarea "PLEASE SEE R.O. FOR DETAILS"
type input "NONE"
type textarea "NONE"
type input "NONE"
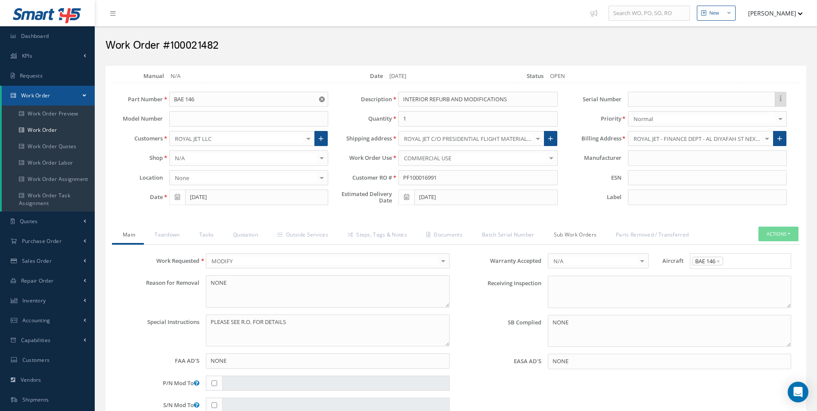
click at [575, 234] on link "Sub Work Orders" at bounding box center [574, 236] width 62 height 18
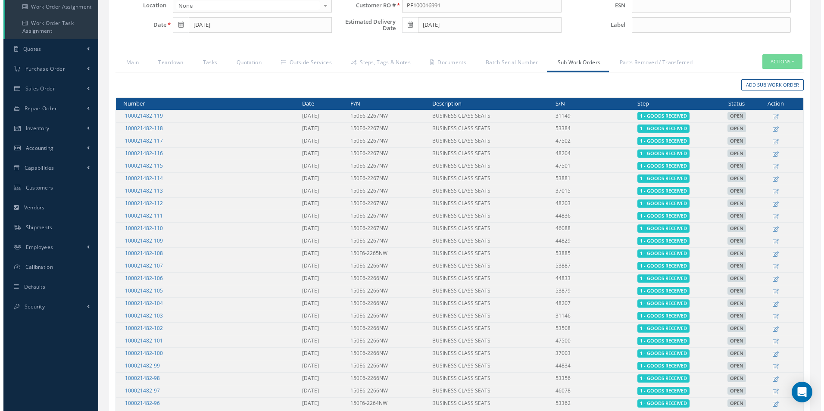
scroll to position [86, 0]
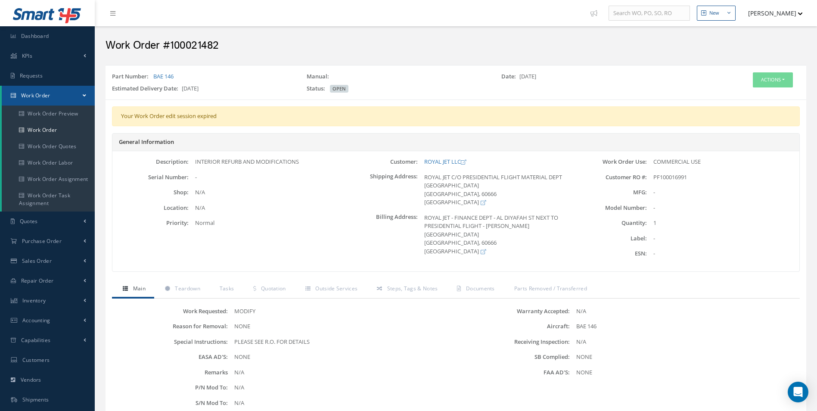
click at [763, 71] on div "Part Number: BAE 146 Manual: Date: [DATE] Estimated Delivery Date: [DATE] Statu…" at bounding box center [456, 82] width 701 height 27
click at [767, 82] on button "Actions" at bounding box center [773, 79] width 40 height 15
click at [753, 96] on link "Edit" at bounding box center [760, 96] width 69 height 12
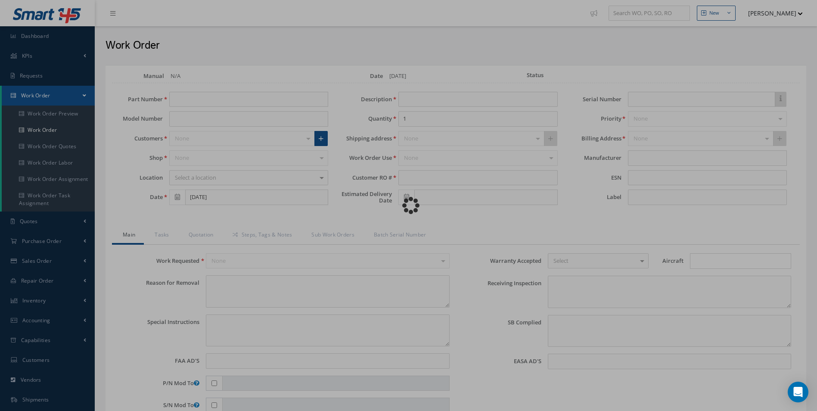
type input "BAE 146"
type input "[DATE]"
type input "INTERIOR REFURB AND MODIFICATIONS"
type input "PF100016991"
type input "[DATE]"
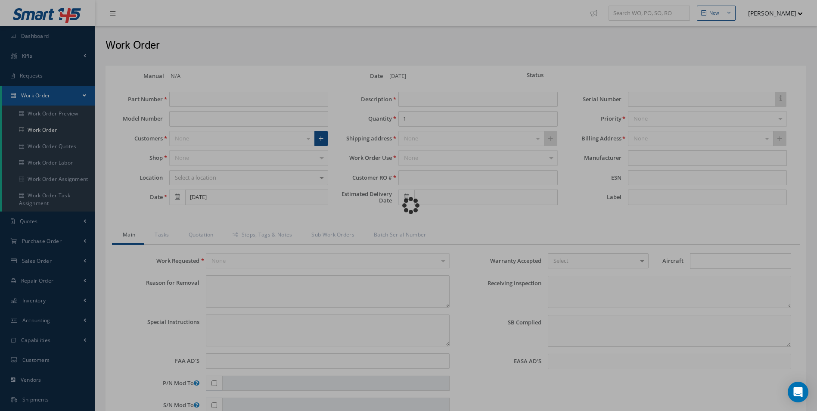
type textarea "NONE"
type textarea "PLEASE SEE R.O. FOR DETAILS"
type input "NONE"
type textarea "NONE"
type input "NONE"
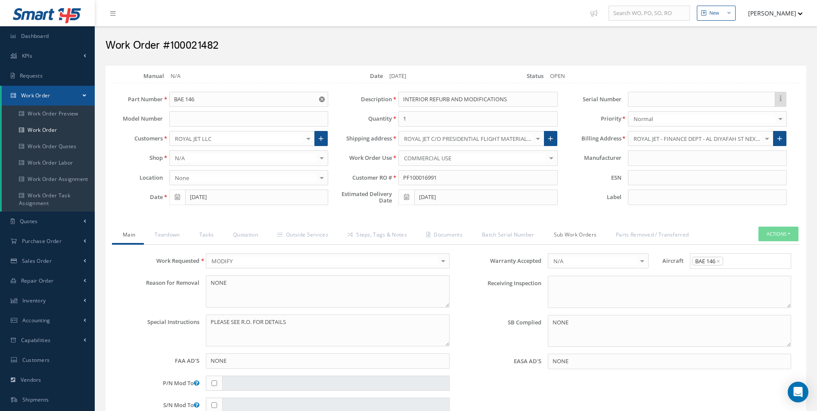
click at [583, 235] on link "Sub Work Orders" at bounding box center [574, 236] width 62 height 18
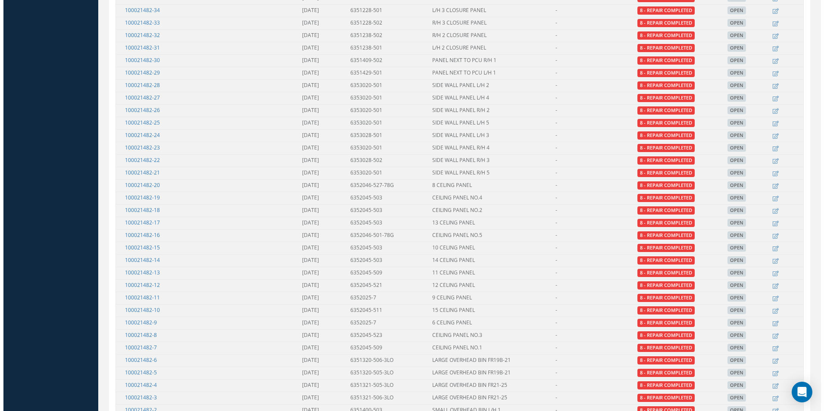
scroll to position [751, 0]
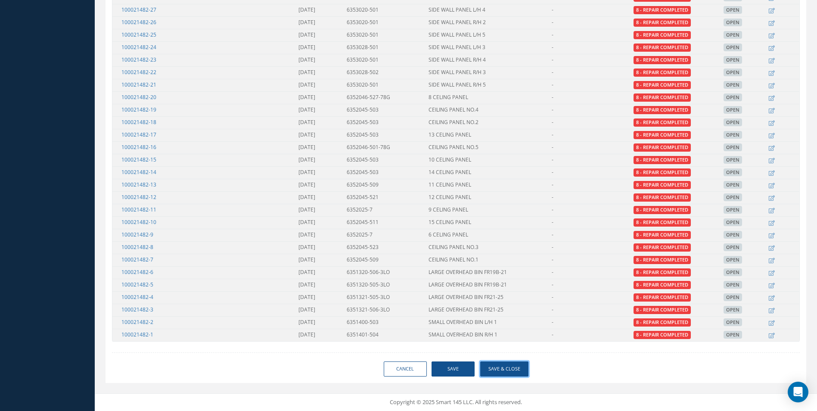
click at [496, 371] on button "Save & Close" at bounding box center [504, 369] width 48 height 15
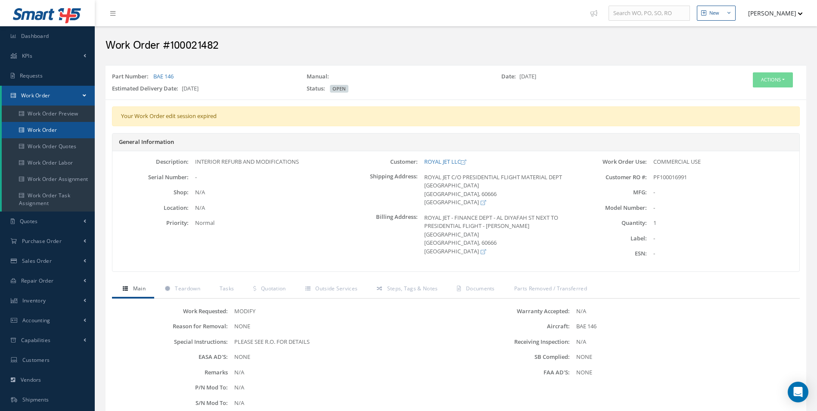
click at [48, 127] on link "Work Order" at bounding box center [48, 130] width 93 height 16
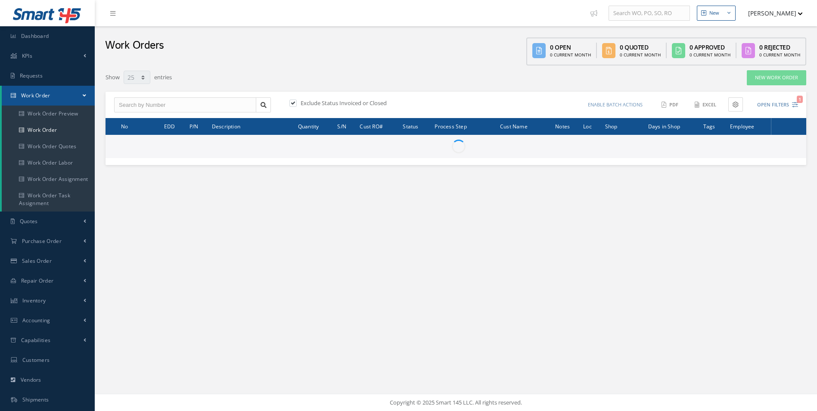
select select "25"
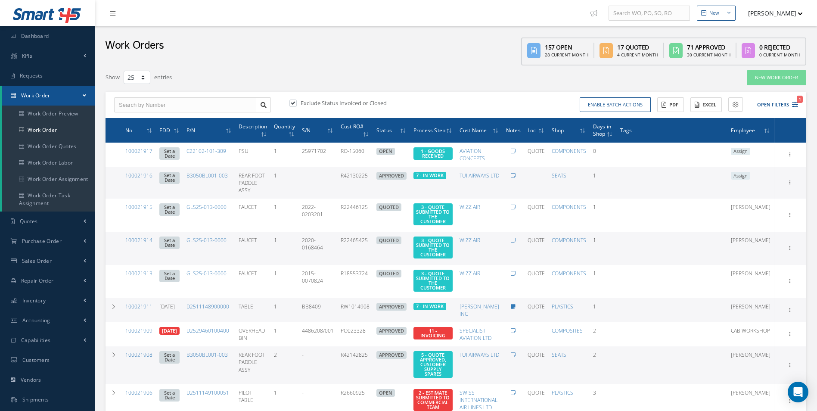
click at [150, 95] on div "Exclude Status Invoiced or Closed Enable batch actions Update Work Orders Close…" at bounding box center [456, 105] width 701 height 27
click at [141, 103] on input "text" at bounding box center [185, 105] width 142 height 16
type input "100021135"
click at [153, 119] on div "100021135" at bounding box center [185, 120] width 133 height 9
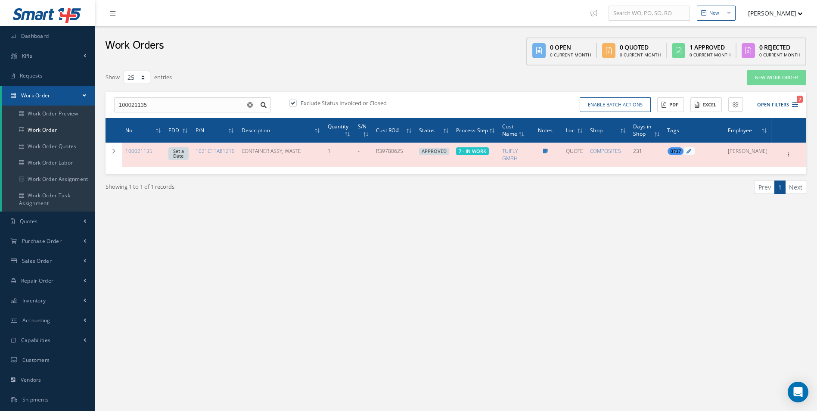
click at [439, 256] on div "New New Work Order New Purchase Order New Customer Quote New Sales Order New Re…" at bounding box center [456, 244] width 723 height 489
click at [184, 155] on link "Set a Date" at bounding box center [178, 153] width 20 height 12
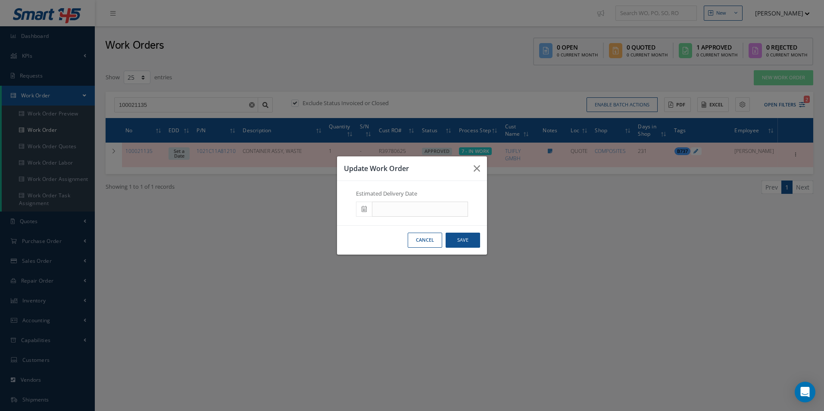
click at [368, 208] on span at bounding box center [364, 210] width 16 height 16
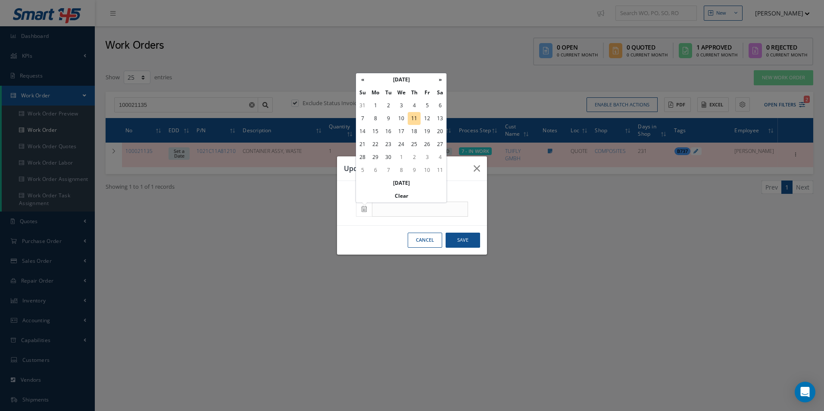
click at [403, 184] on th "Today" at bounding box center [401, 183] width 90 height 13
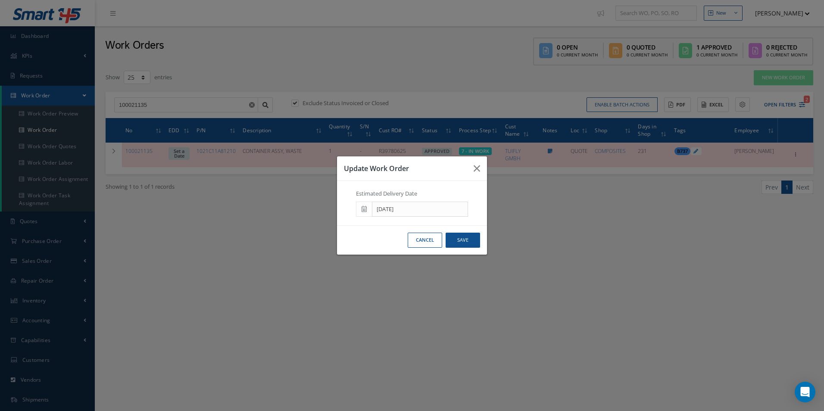
click at [367, 209] on span at bounding box center [364, 210] width 16 height 16
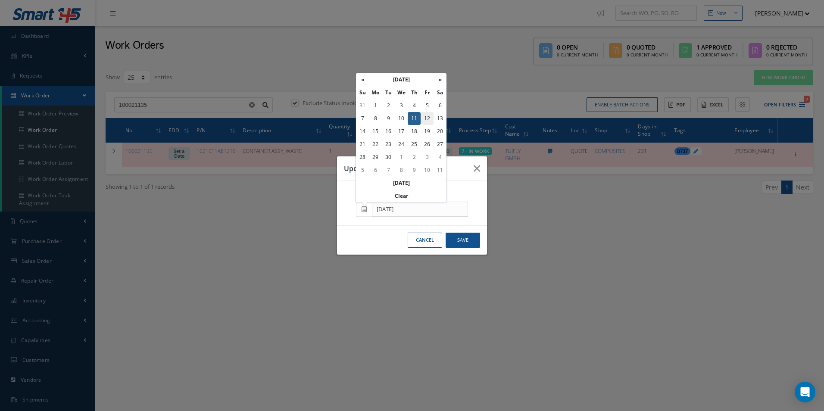
click at [427, 120] on td "12" at bounding box center [427, 118] width 13 height 13
type input "[DATE]"
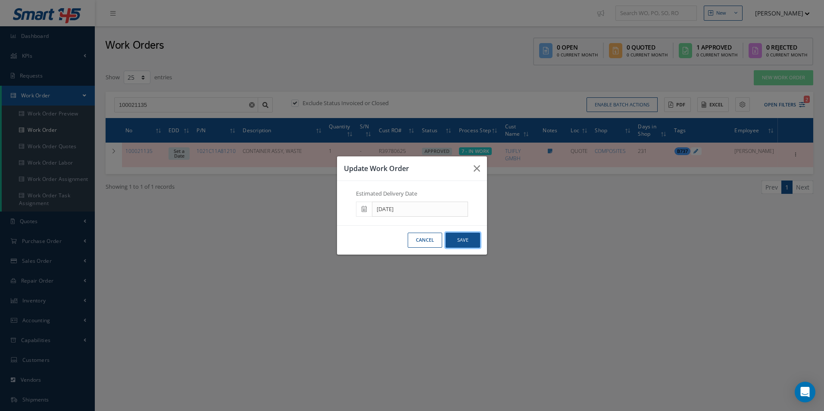
click at [469, 243] on button "Save" at bounding box center [463, 240] width 34 height 15
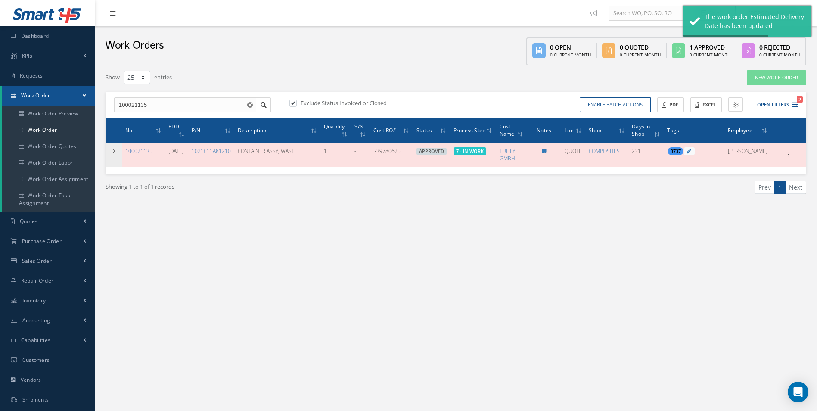
click at [143, 151] on link "100021135" at bounding box center [138, 150] width 27 height 7
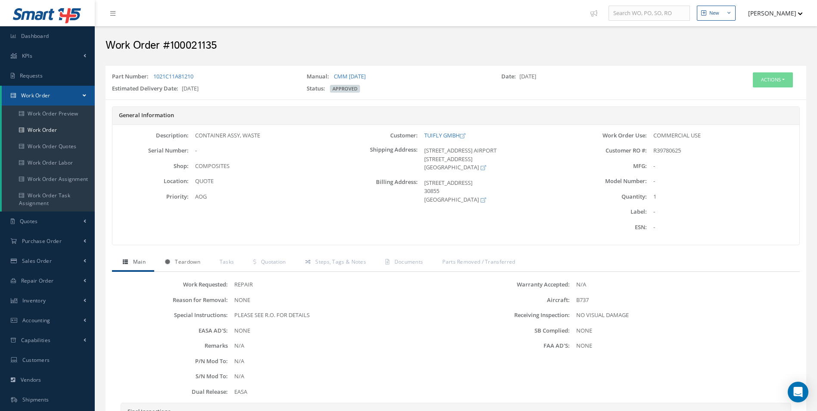
click at [178, 257] on link "Teardown" at bounding box center [181, 263] width 55 height 18
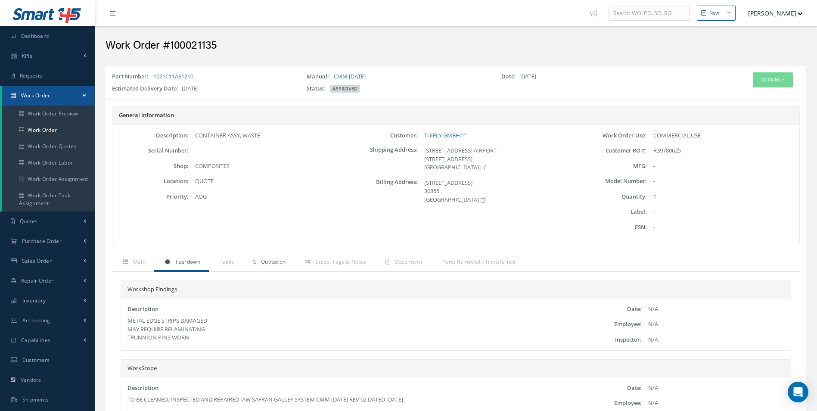
click at [279, 268] on link "Quotation" at bounding box center [269, 263] width 52 height 18
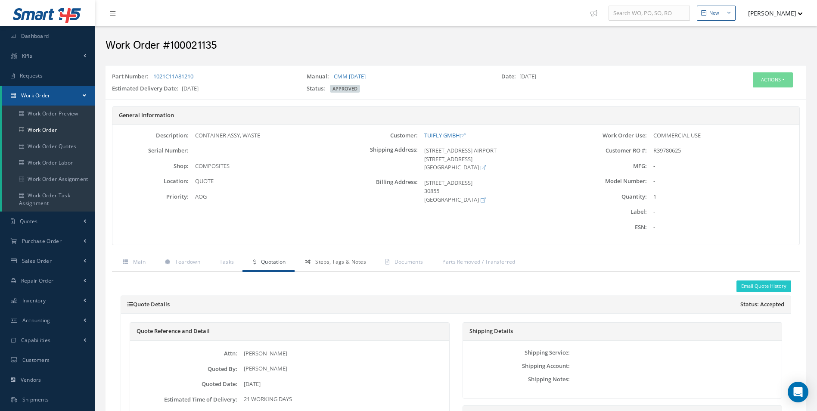
click at [335, 260] on span "Steps, Tags & Notes" at bounding box center [340, 261] width 51 height 7
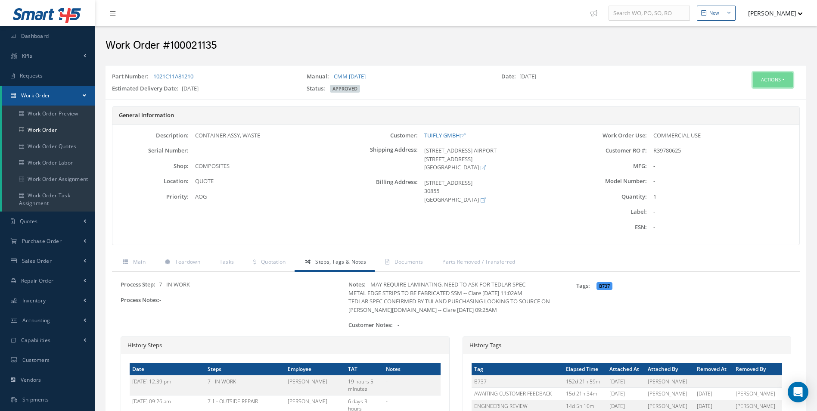
click at [776, 81] on button "Actions" at bounding box center [773, 79] width 40 height 15
click at [746, 98] on link "Edit" at bounding box center [760, 96] width 69 height 12
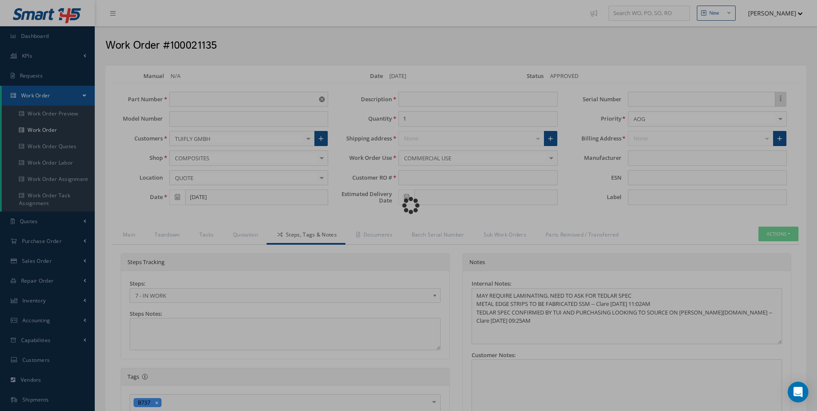
type input "1021C11A81210"
type input "[DATE]"
type input "CONTAINER ASSY, WASTE"
type input "R39780625"
type input "[DATE]"
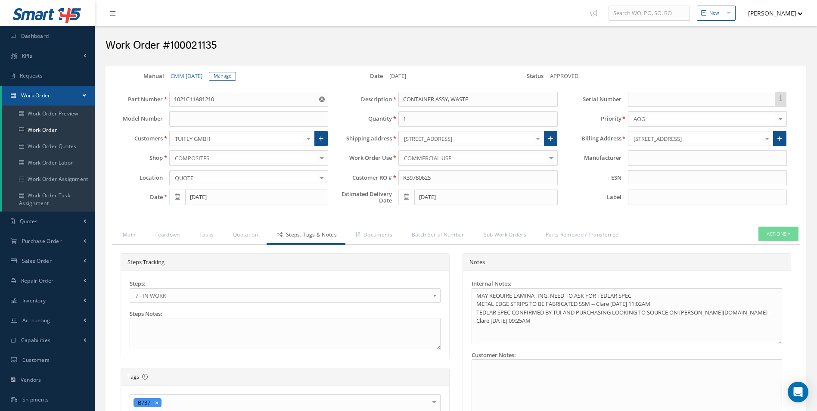
click at [150, 302] on link "7 - IN WORK" at bounding box center [285, 295] width 311 height 15
click at [239, 236] on link "Quotation" at bounding box center [244, 236] width 44 height 18
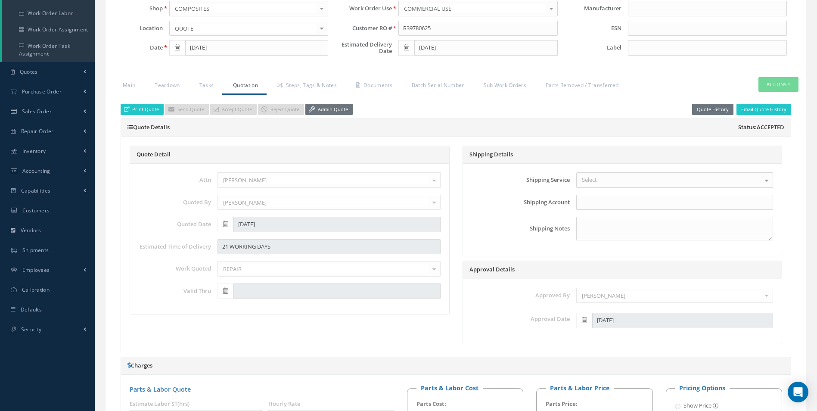
scroll to position [43, 0]
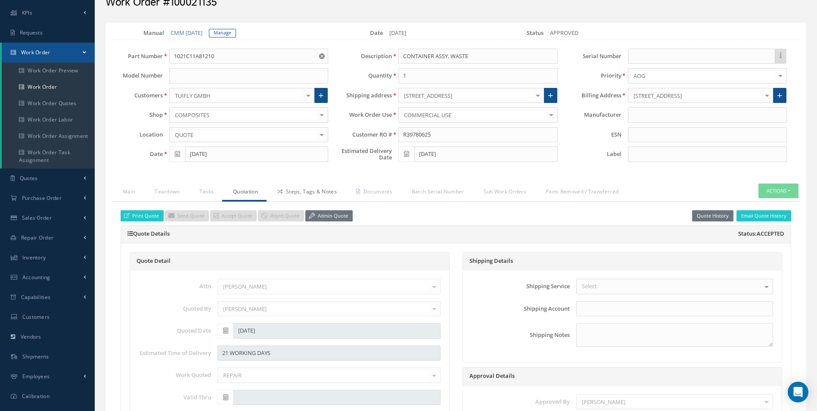
click at [312, 196] on link "Steps, Tags & Notes" at bounding box center [306, 193] width 79 height 18
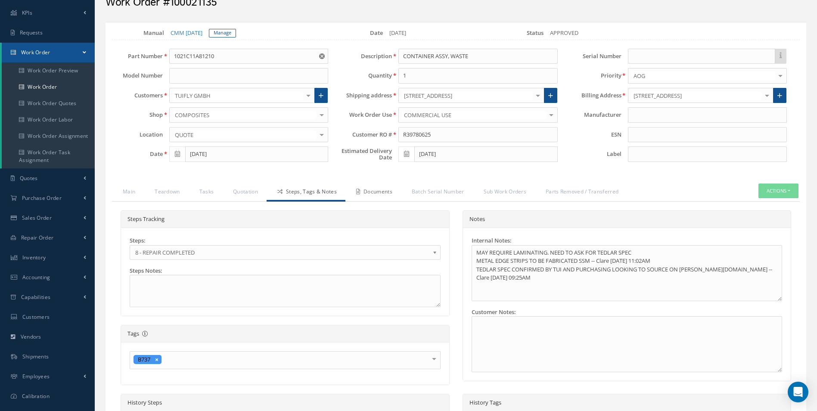
click at [370, 192] on link "Documents" at bounding box center [374, 193] width 56 height 18
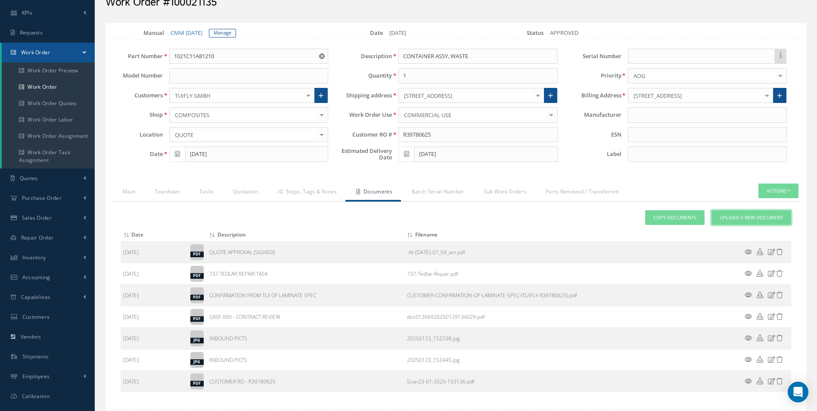
click at [752, 212] on link "Upload a New Document" at bounding box center [752, 217] width 80 height 15
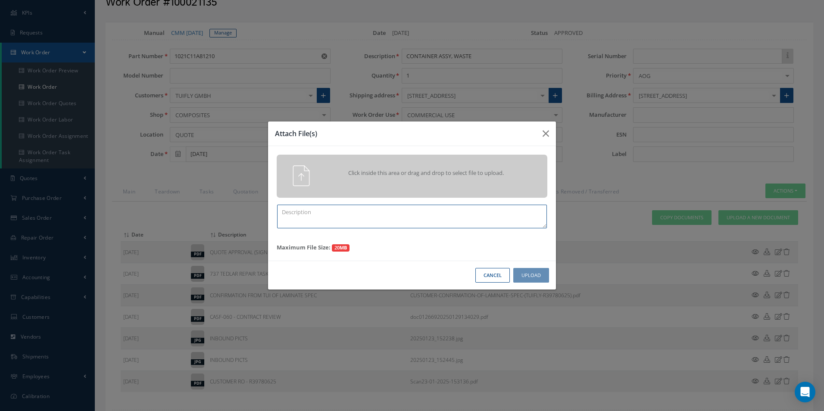
click at [347, 224] on textarea at bounding box center [412, 217] width 270 height 24
type textarea "FINISH"
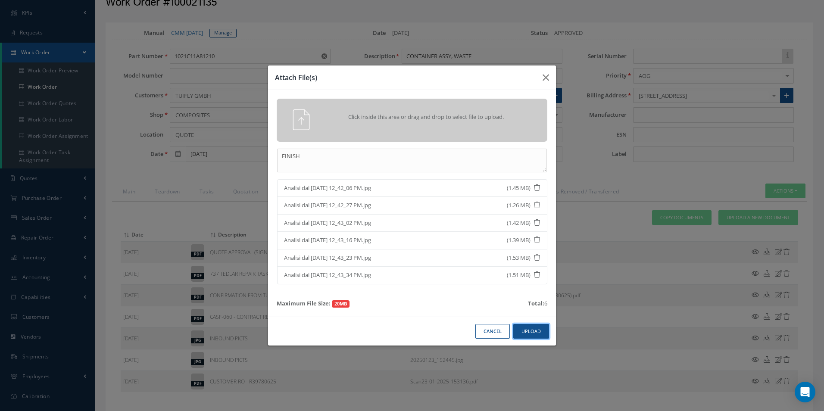
click at [530, 325] on button "Upload" at bounding box center [531, 331] width 36 height 15
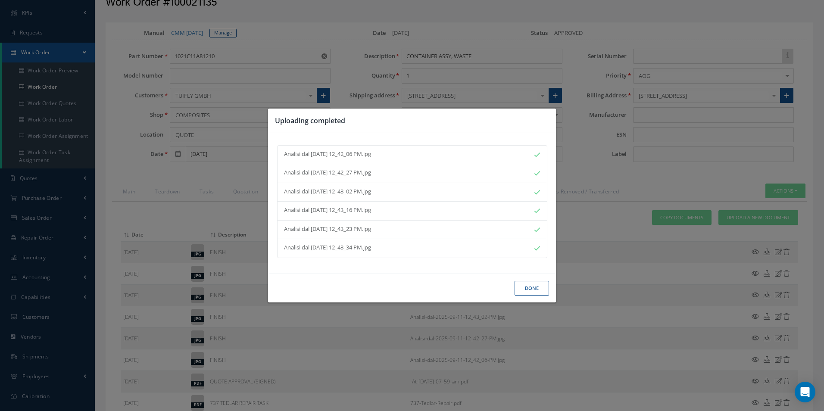
click at [536, 288] on button "Done" at bounding box center [531, 288] width 34 height 15
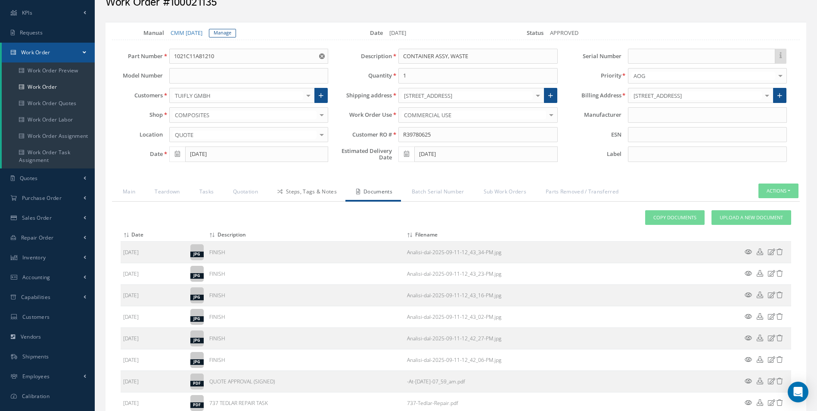
click at [312, 193] on link "Steps, Tags & Notes" at bounding box center [306, 193] width 79 height 18
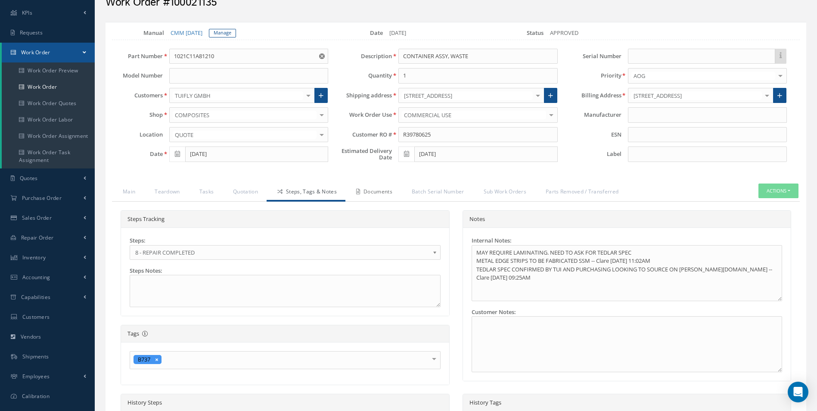
click at [354, 197] on link "Documents" at bounding box center [374, 193] width 56 height 18
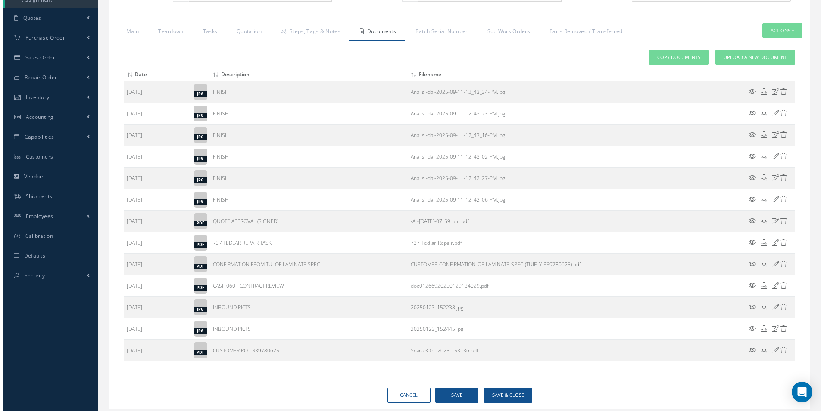
scroll to position [230, 0]
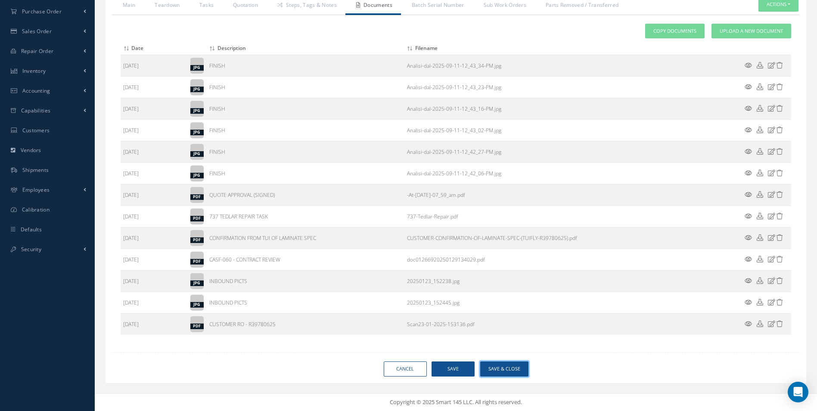
click at [515, 367] on button "Save & Close" at bounding box center [504, 369] width 48 height 15
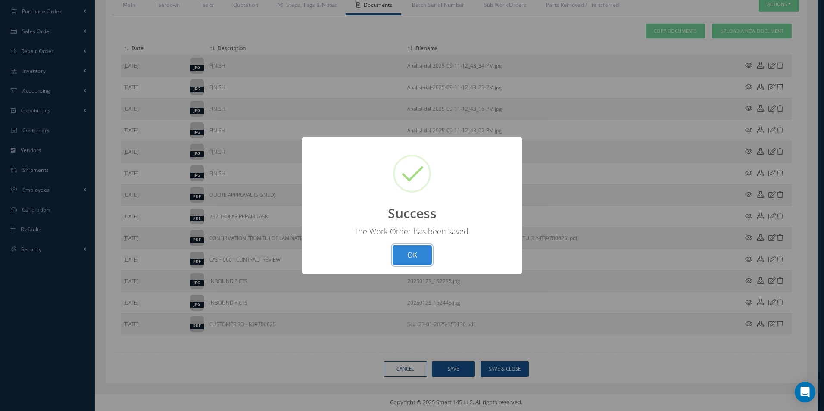
click at [407, 252] on button "OK" at bounding box center [412, 255] width 39 height 20
select select "25"
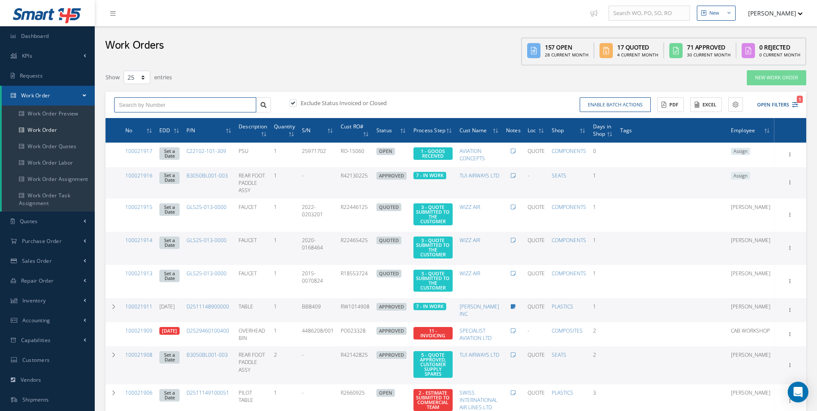
click at [168, 103] on input "text" at bounding box center [185, 105] width 142 height 16
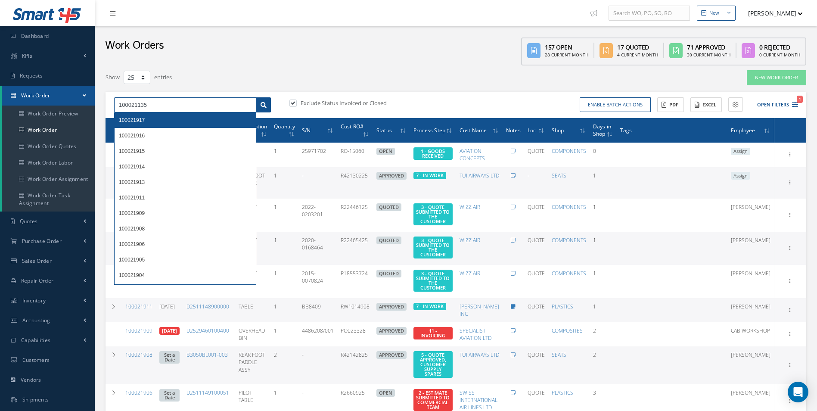
type input "100021135"
click at [262, 109] on link at bounding box center [263, 105] width 15 height 16
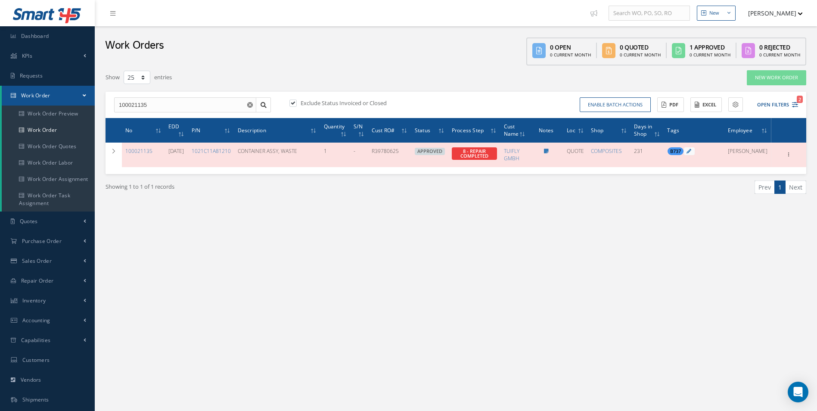
click at [469, 330] on div "New New Work Order New Purchase Order New Customer Quote New Sales Order New Re…" at bounding box center [456, 244] width 723 height 489
click at [52, 136] on link "Work Order" at bounding box center [48, 130] width 93 height 16
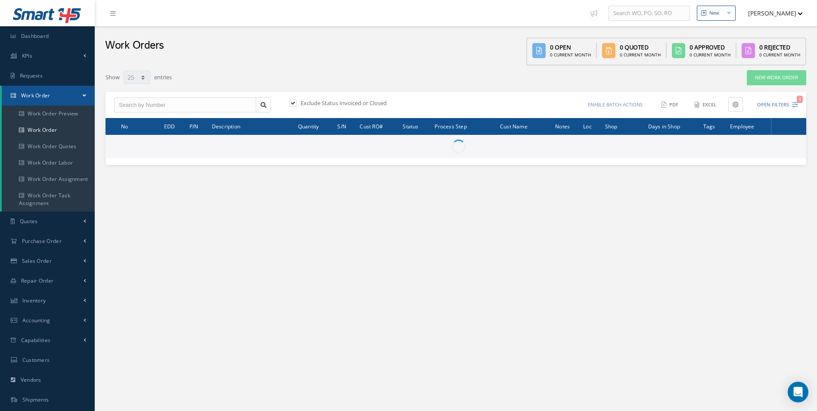
select select "25"
type input "All Work Request"
type input "All Work Performed"
type input "All Status"
type input "WO Part Status"
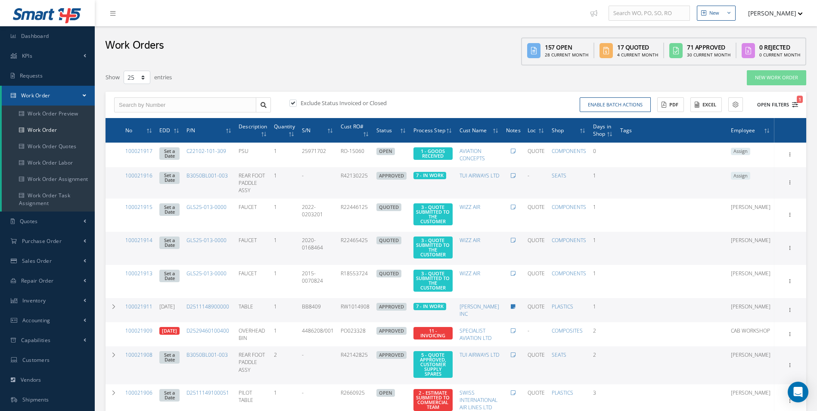
click at [795, 107] on icon "1" at bounding box center [795, 105] width 6 height 6
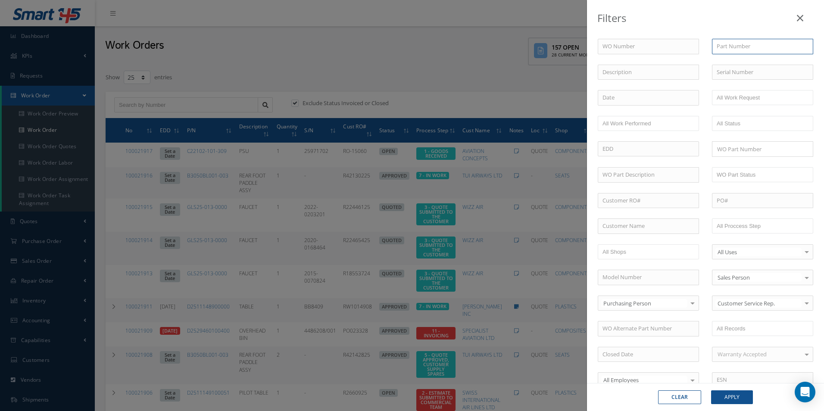
click at [749, 47] on input "text" at bounding box center [762, 47] width 101 height 16
paste input "854670-403B"
type input "854670-403B"
click at [733, 393] on button "Apply" at bounding box center [732, 397] width 42 height 14
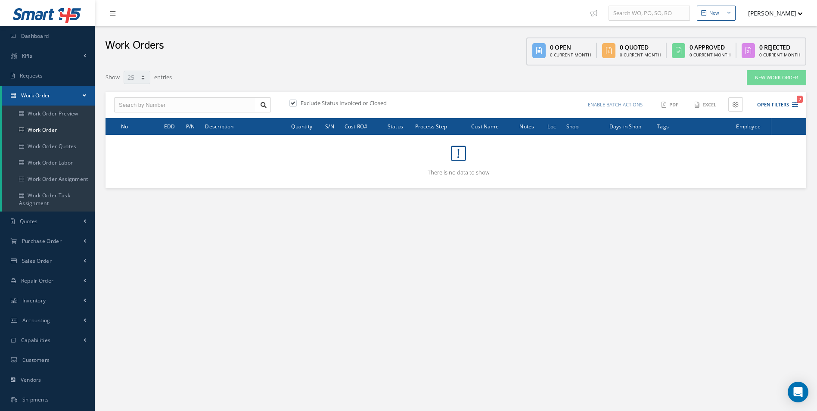
click at [296, 102] on label at bounding box center [297, 103] width 2 height 8
click at [294, 102] on input "checkbox" at bounding box center [293, 104] width 6 height 6
checkbox input "false"
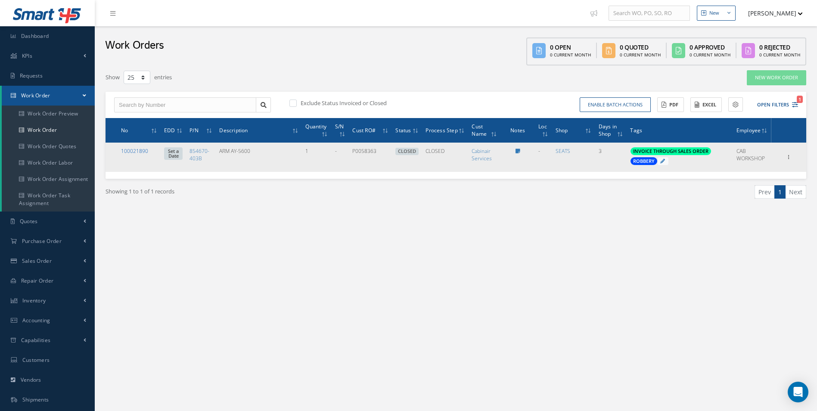
click at [142, 152] on link "100021890" at bounding box center [134, 150] width 27 height 7
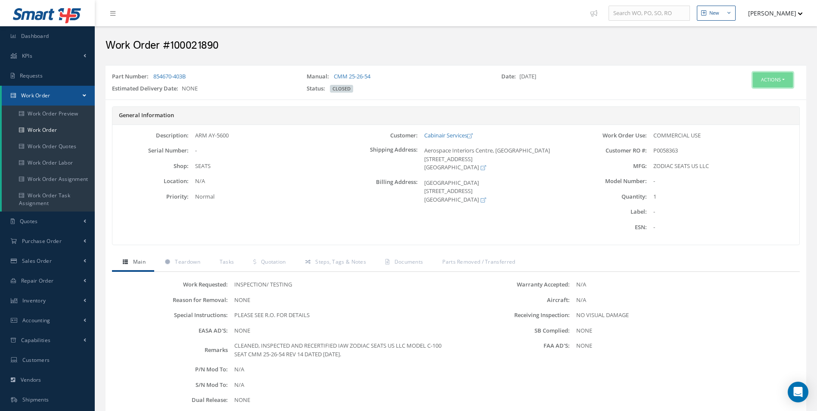
click at [772, 81] on button "Actions" at bounding box center [773, 79] width 40 height 15
click at [43, 134] on link "Work Order" at bounding box center [48, 130] width 93 height 16
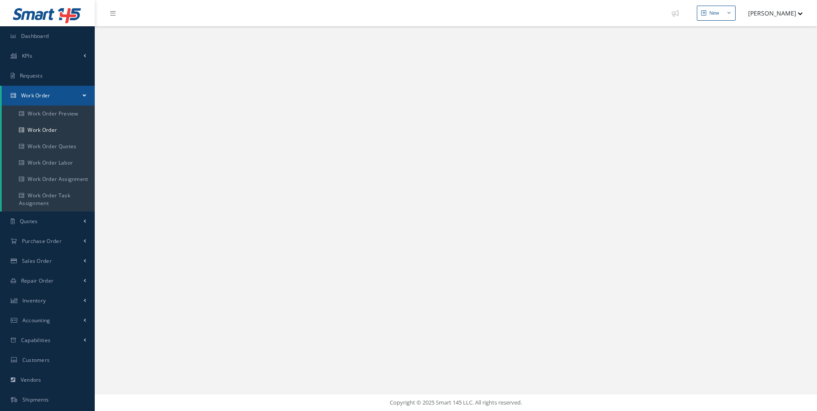
select select "25"
